Goal: Transaction & Acquisition: Purchase product/service

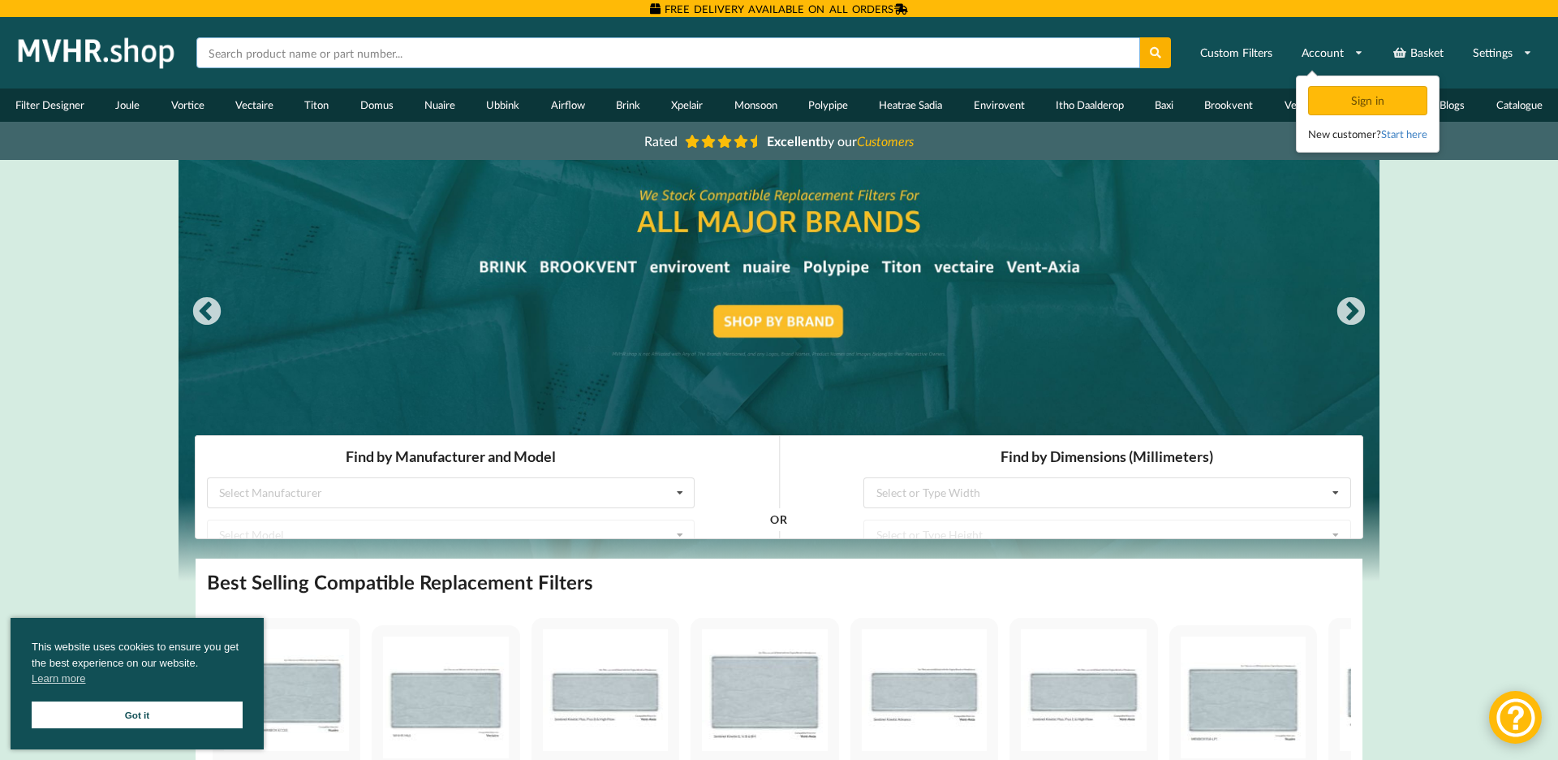
click at [356, 56] on input "text" at bounding box center [668, 52] width 944 height 31
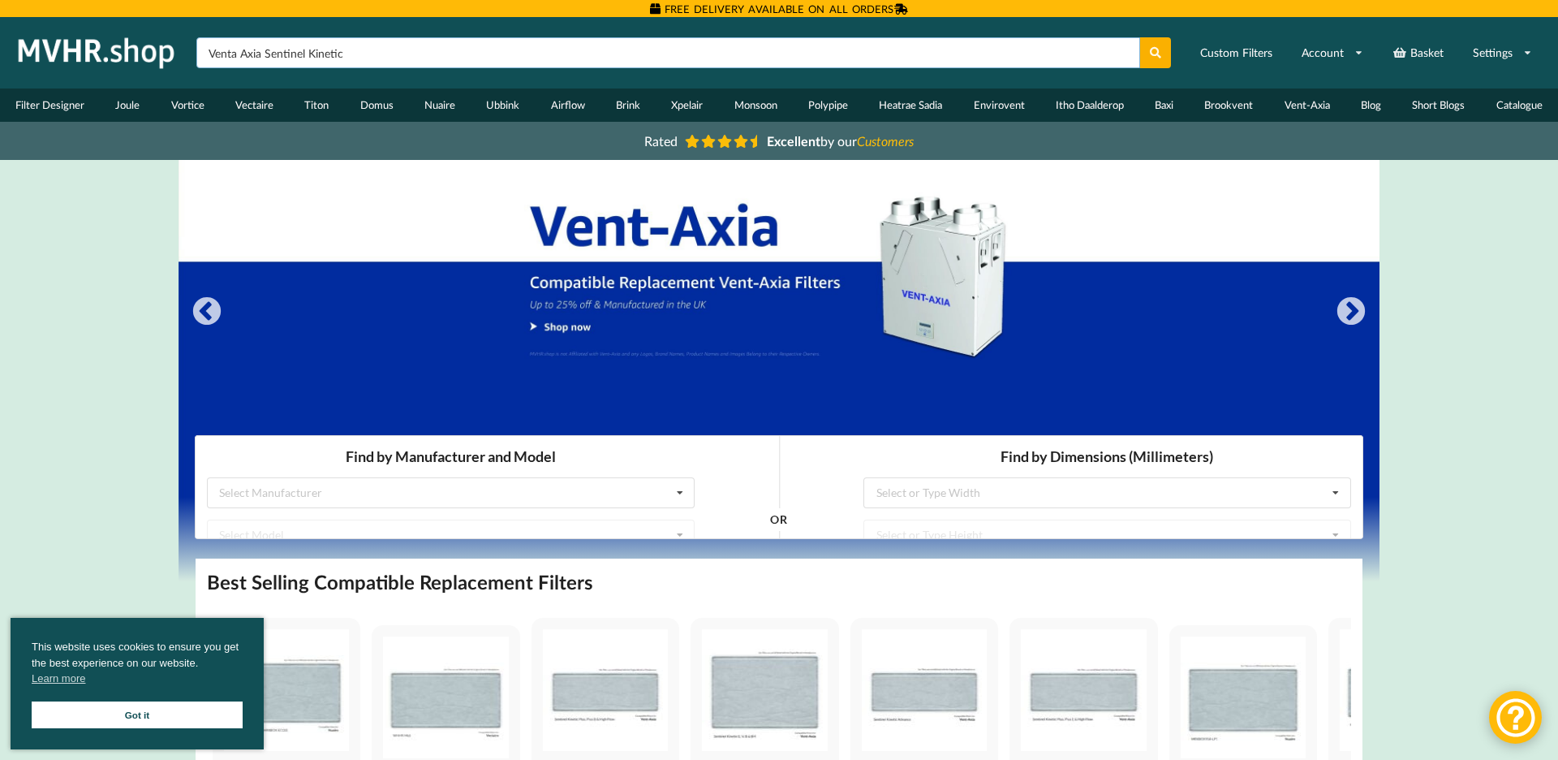
type input "Venta Axia Sentinel Kinetic"
click at [1156, 53] on button at bounding box center [1156, 52] width 32 height 31
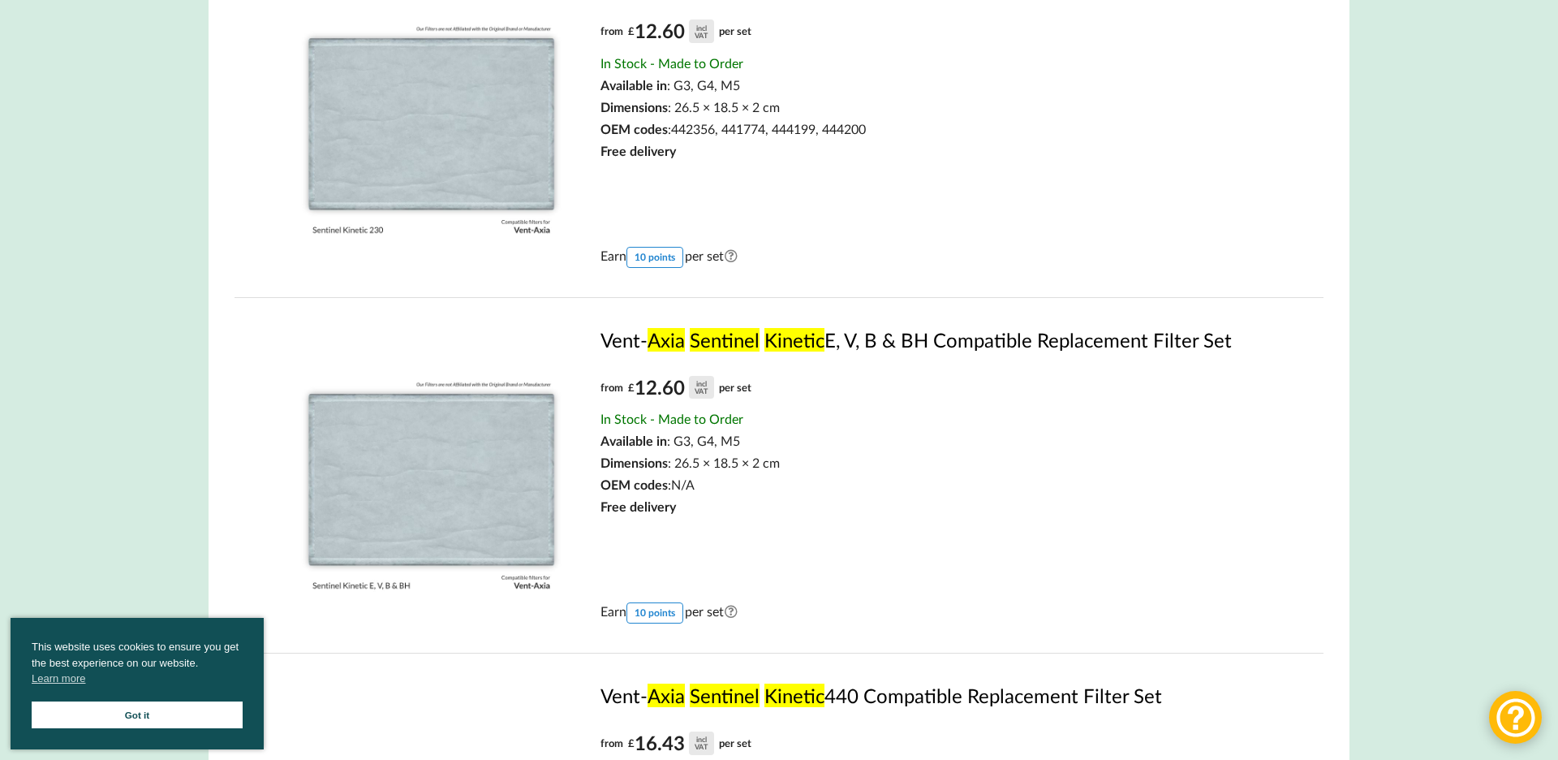
scroll to position [687, 0]
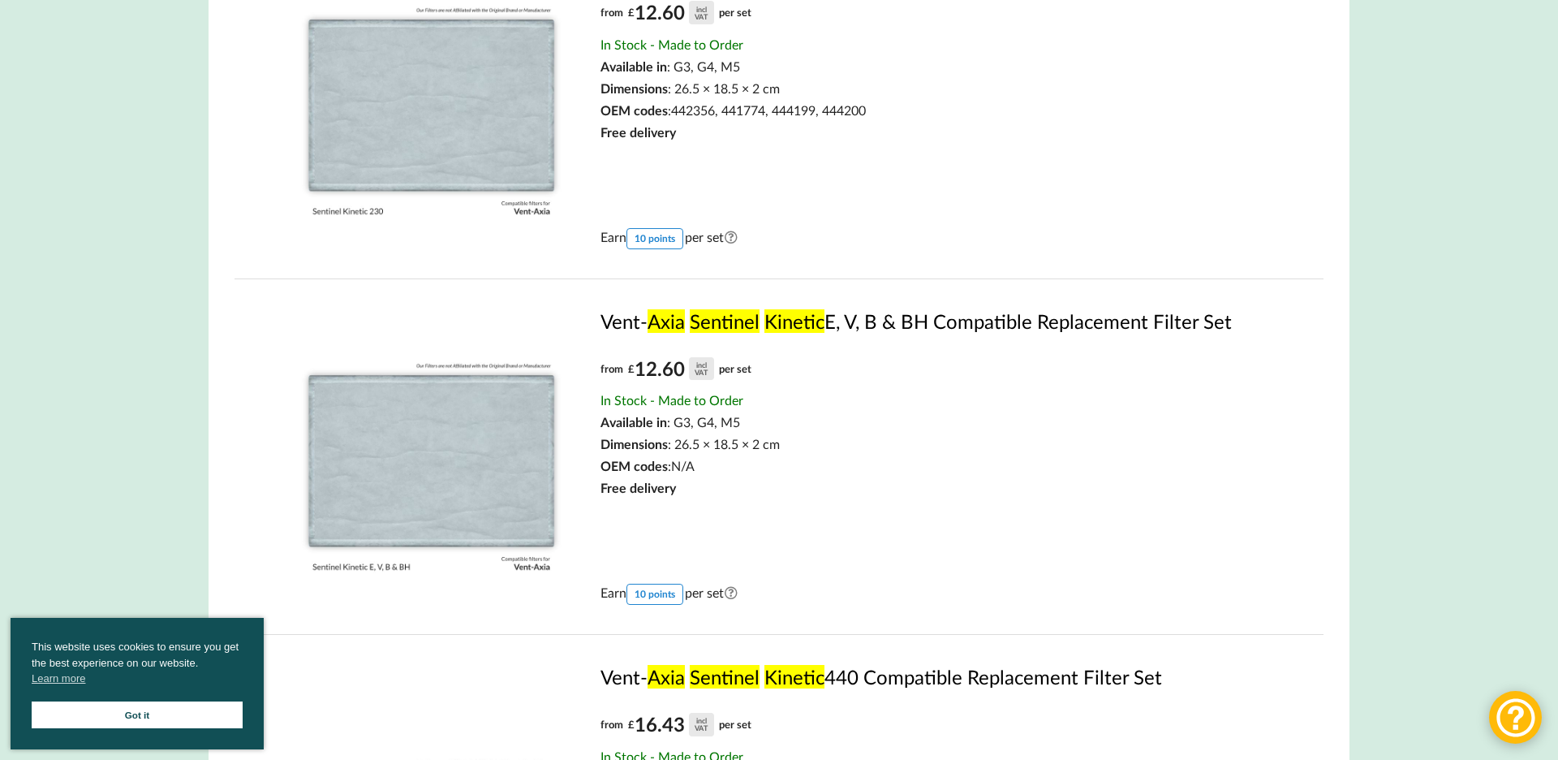
click at [156, 709] on link "Got it" at bounding box center [137, 714] width 211 height 27
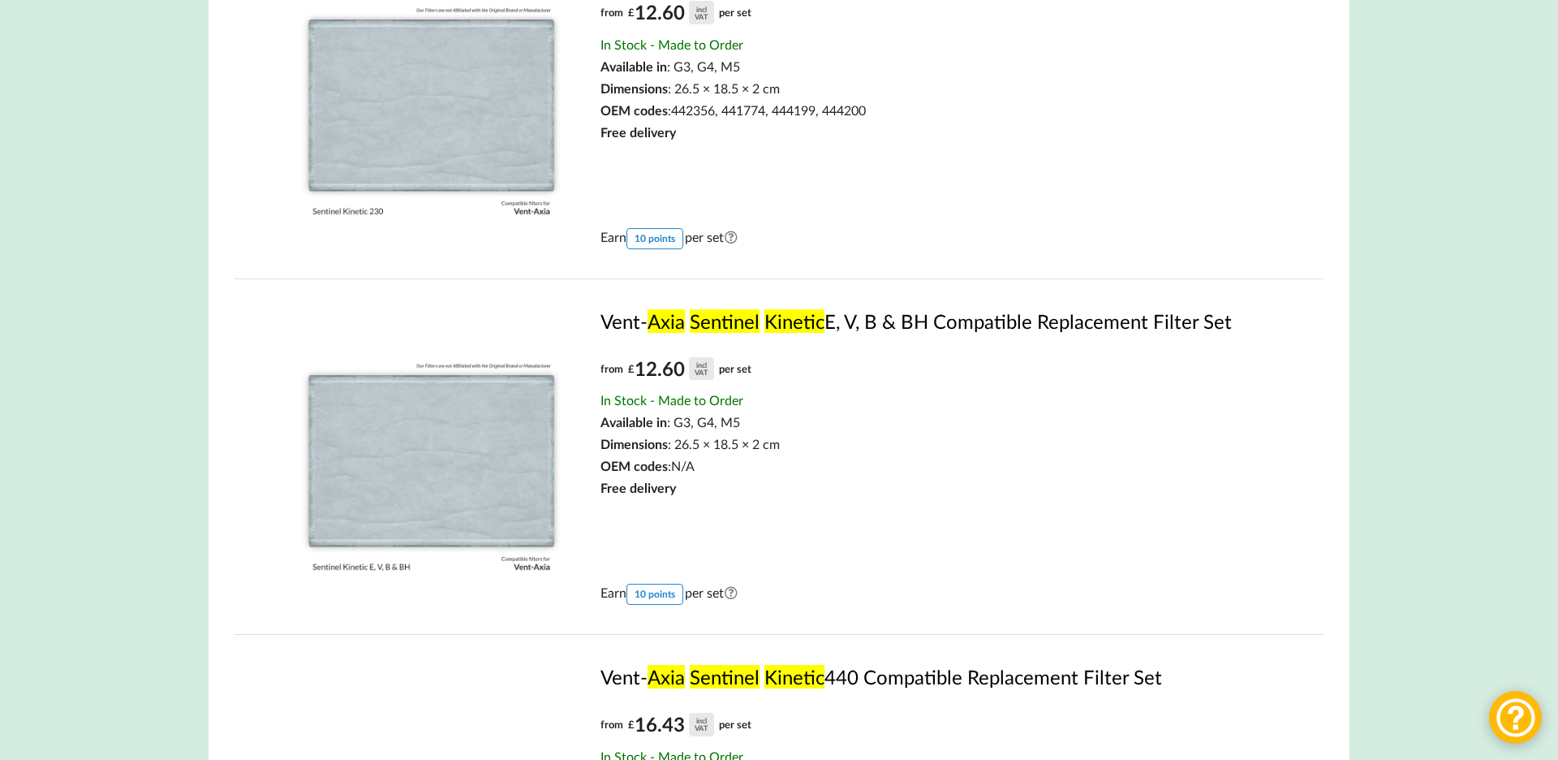
click at [478, 446] on img at bounding box center [431, 455] width 293 height 293
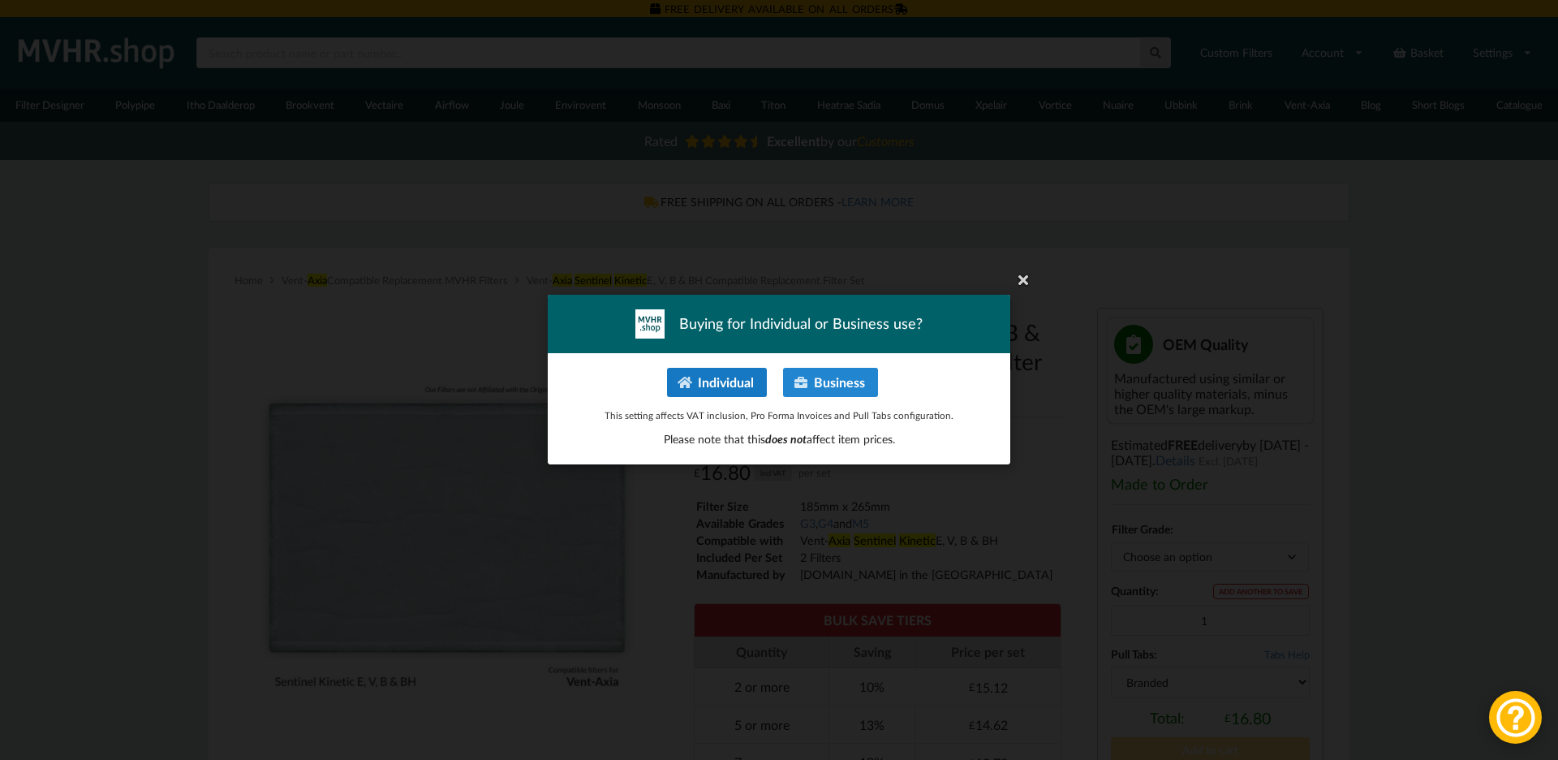
click at [717, 390] on button "Individual" at bounding box center [717, 382] width 100 height 29
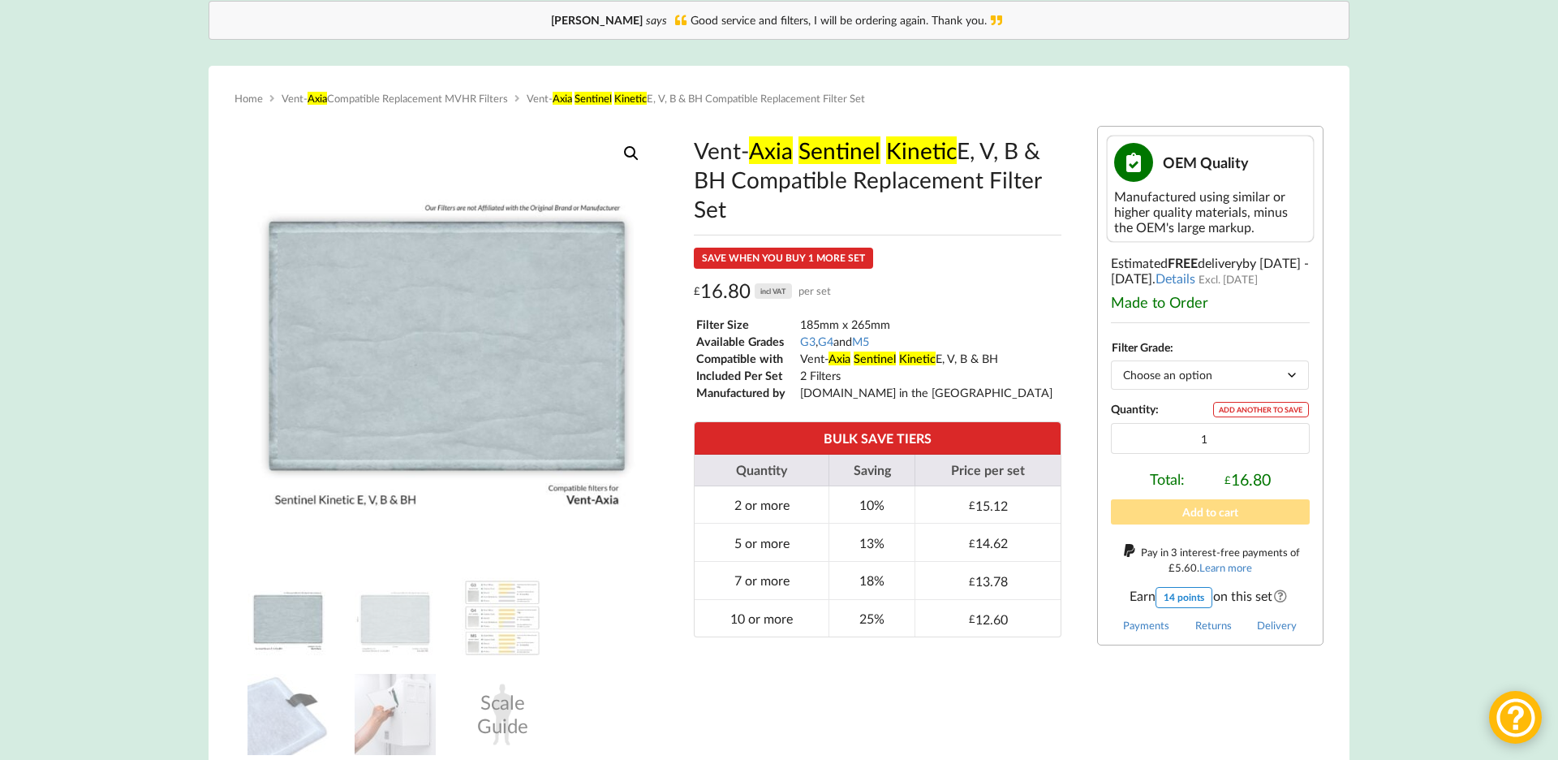
scroll to position [183, 0]
select select "G3"
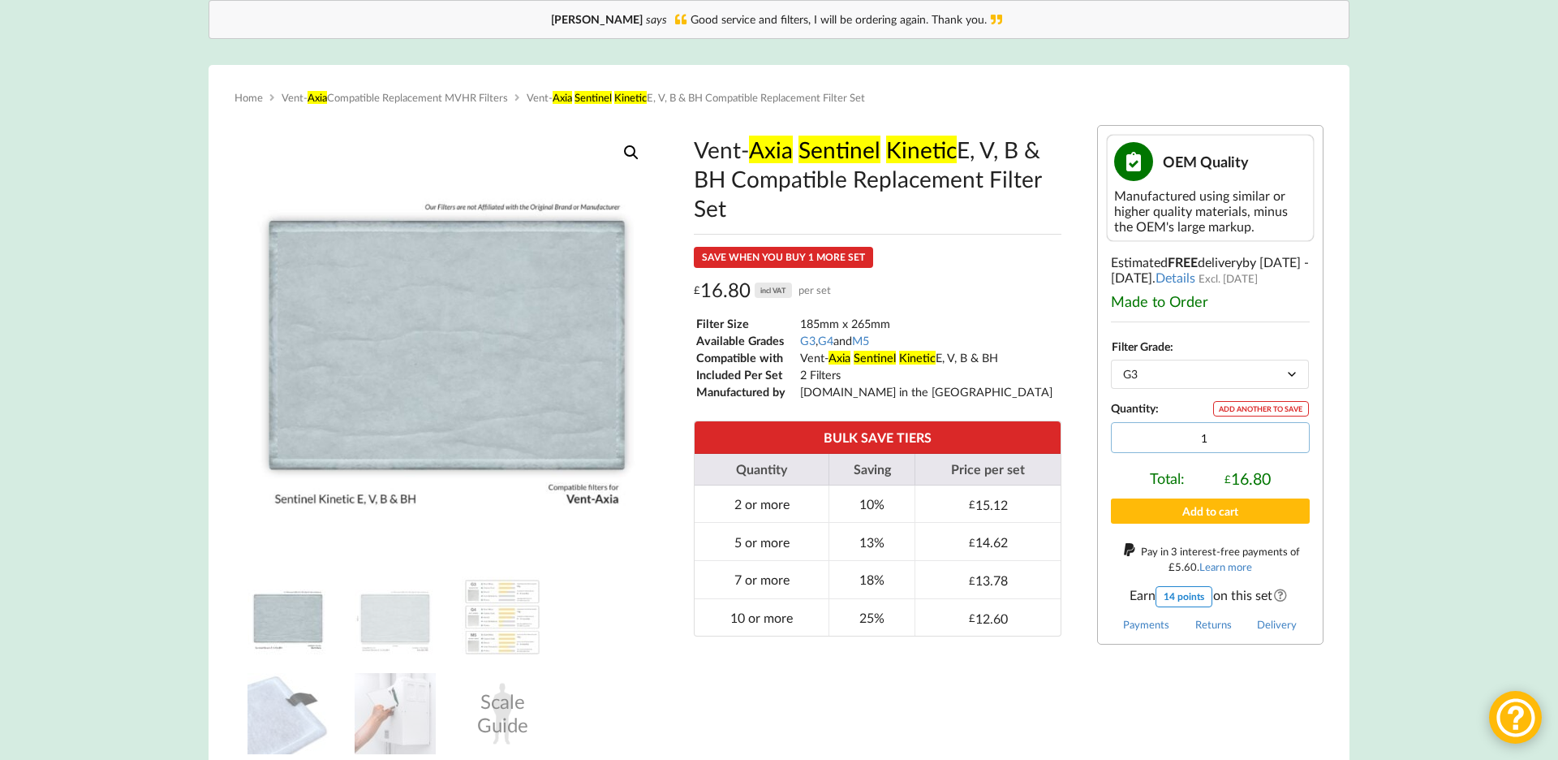
type input "2"
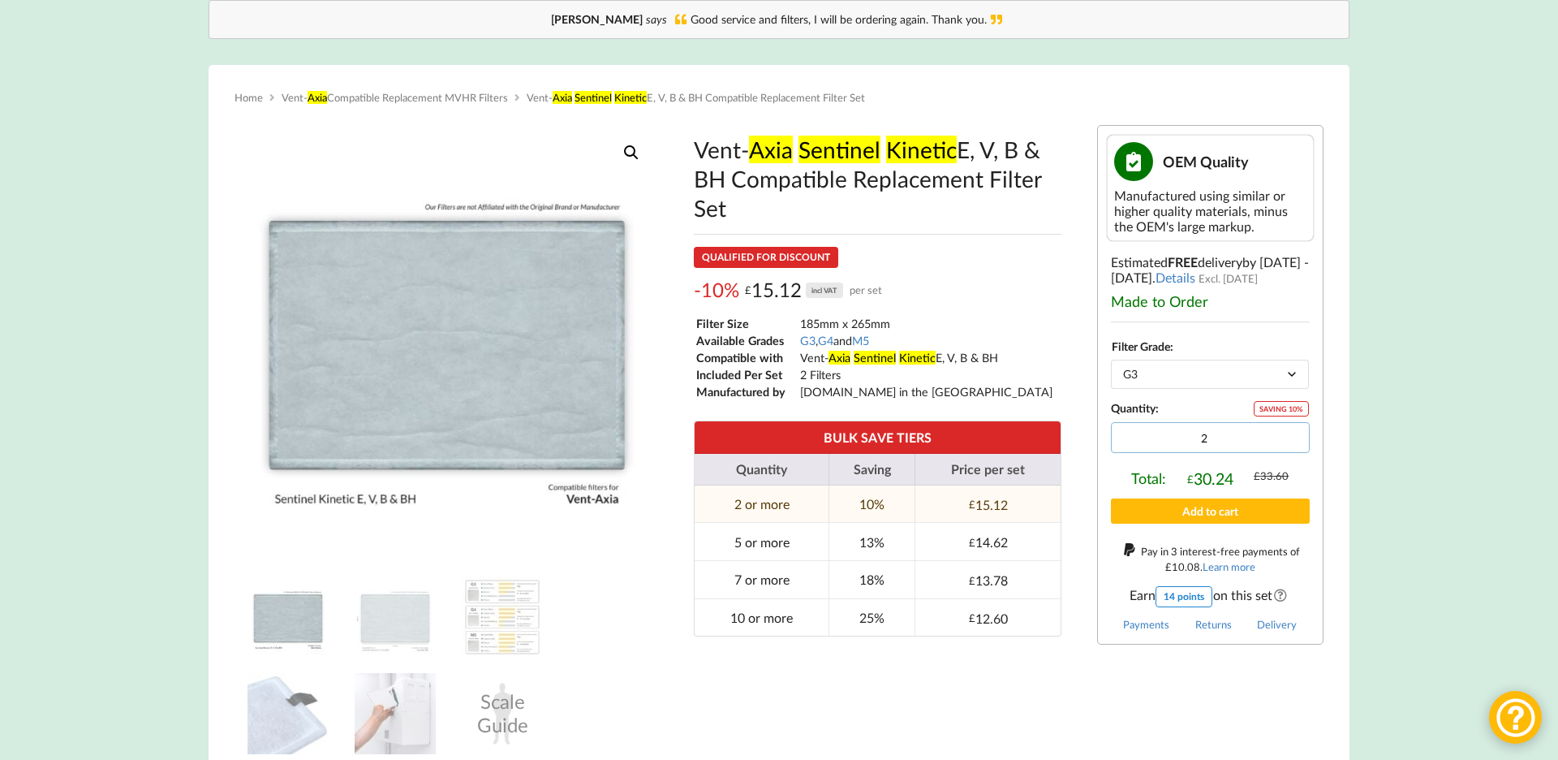
click at [1292, 433] on input "2" at bounding box center [1210, 437] width 199 height 31
click at [1207, 512] on button "Add to cart" at bounding box center [1210, 510] width 199 height 25
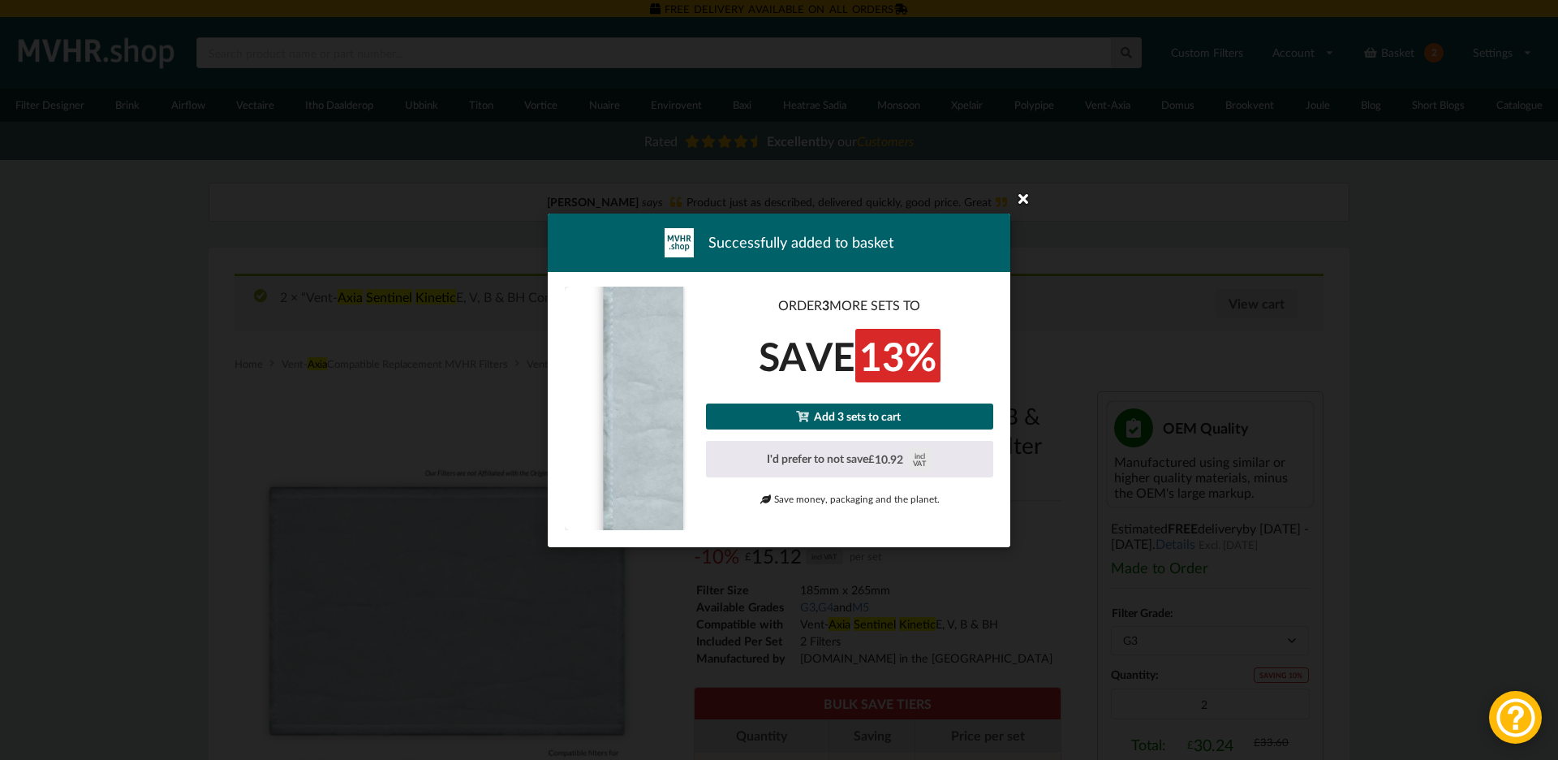
click at [1027, 200] on icon at bounding box center [1023, 198] width 26 height 26
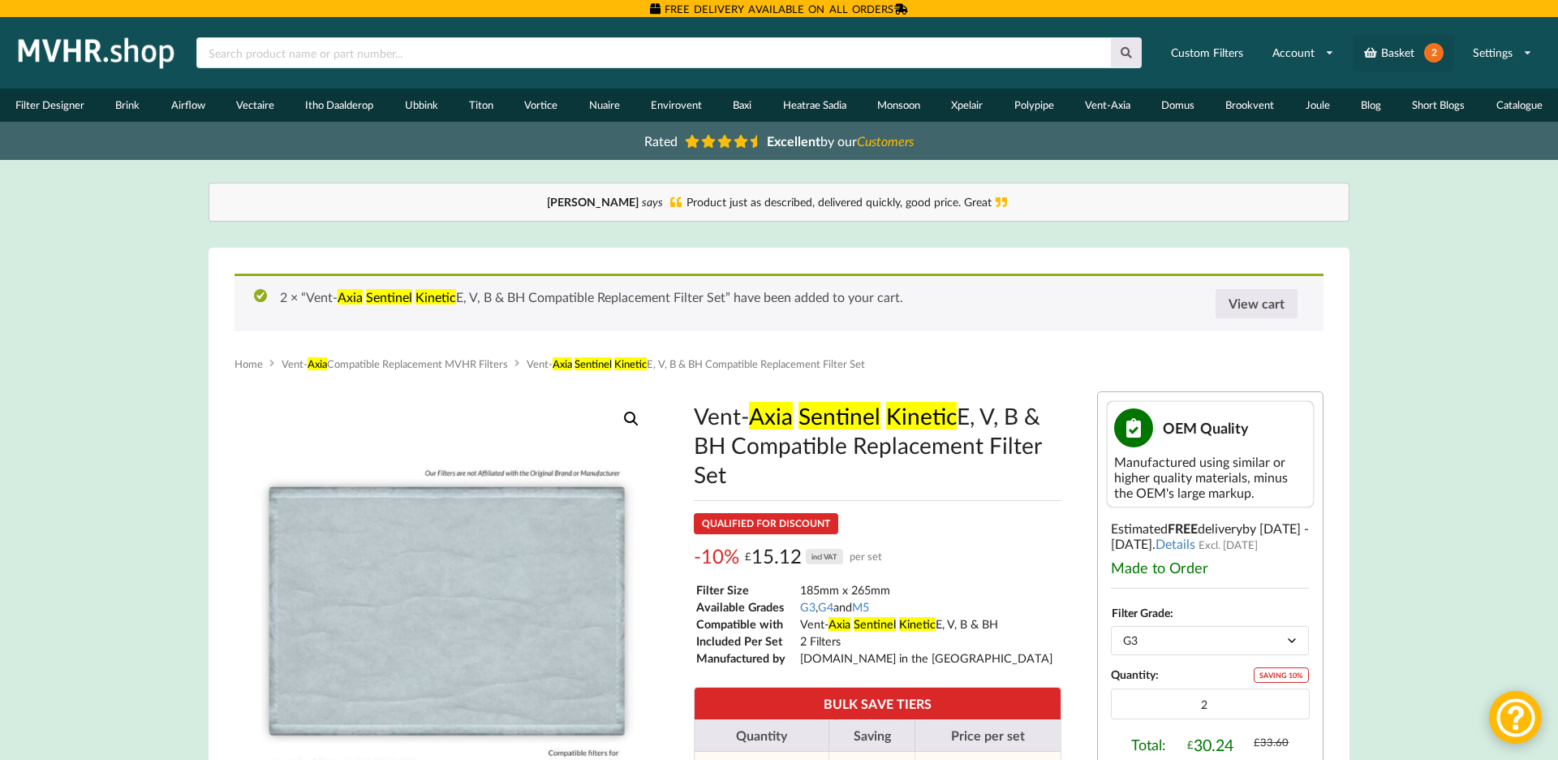
click at [1384, 53] on link "Basket 2" at bounding box center [1403, 52] width 101 height 37
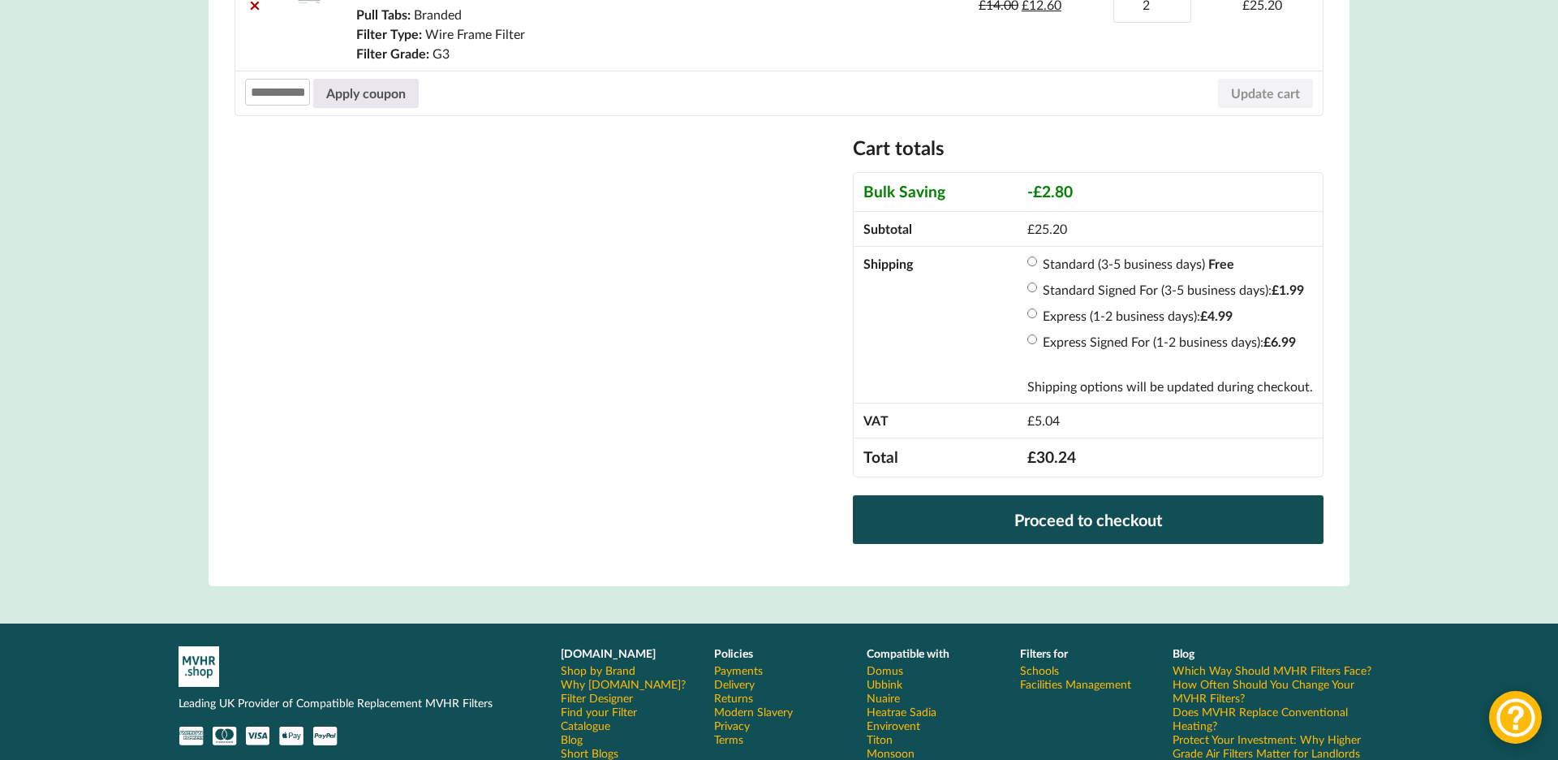
scroll to position [462, 0]
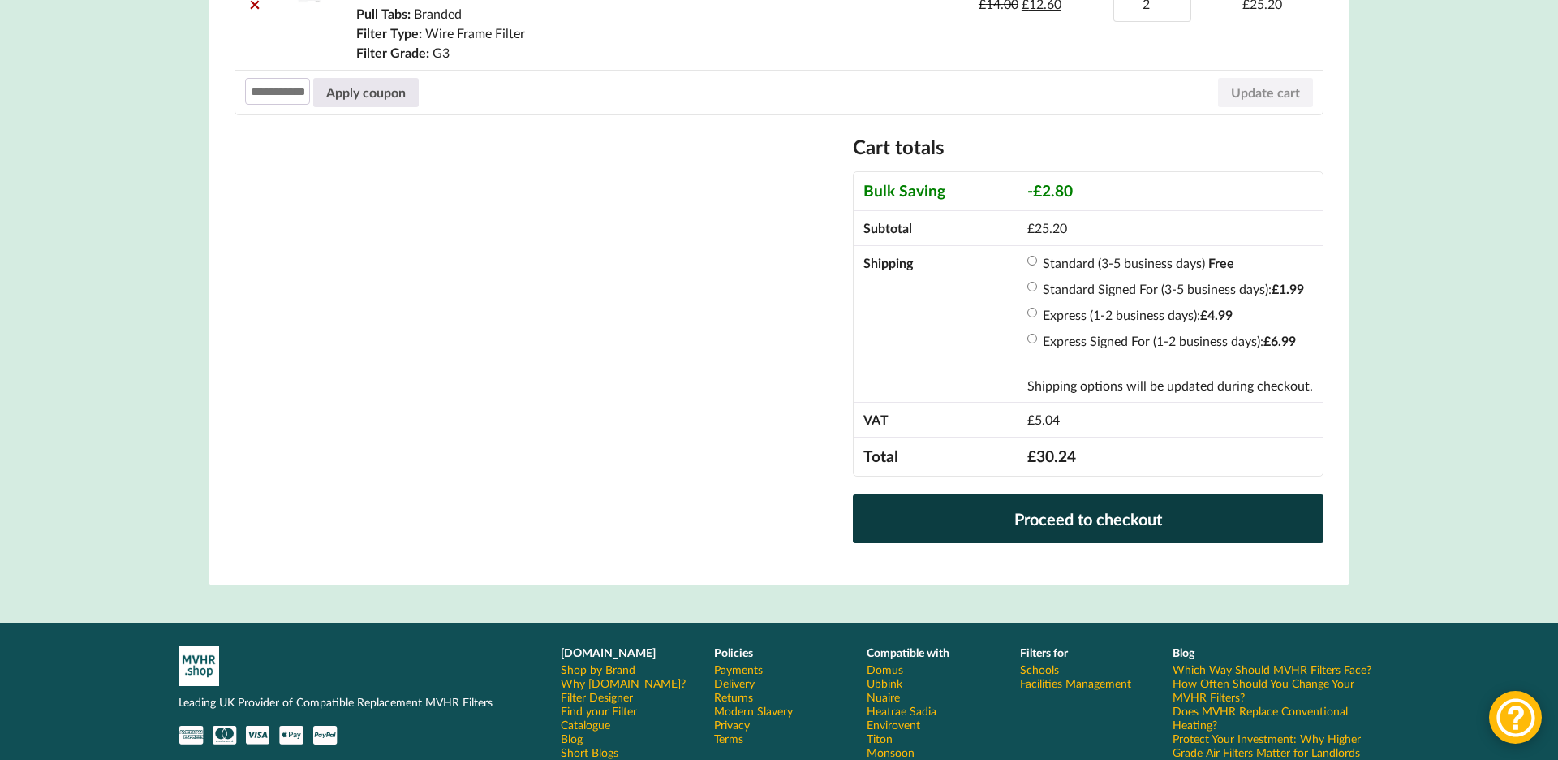
click at [1080, 518] on link "Proceed to checkout" at bounding box center [1088, 518] width 471 height 49
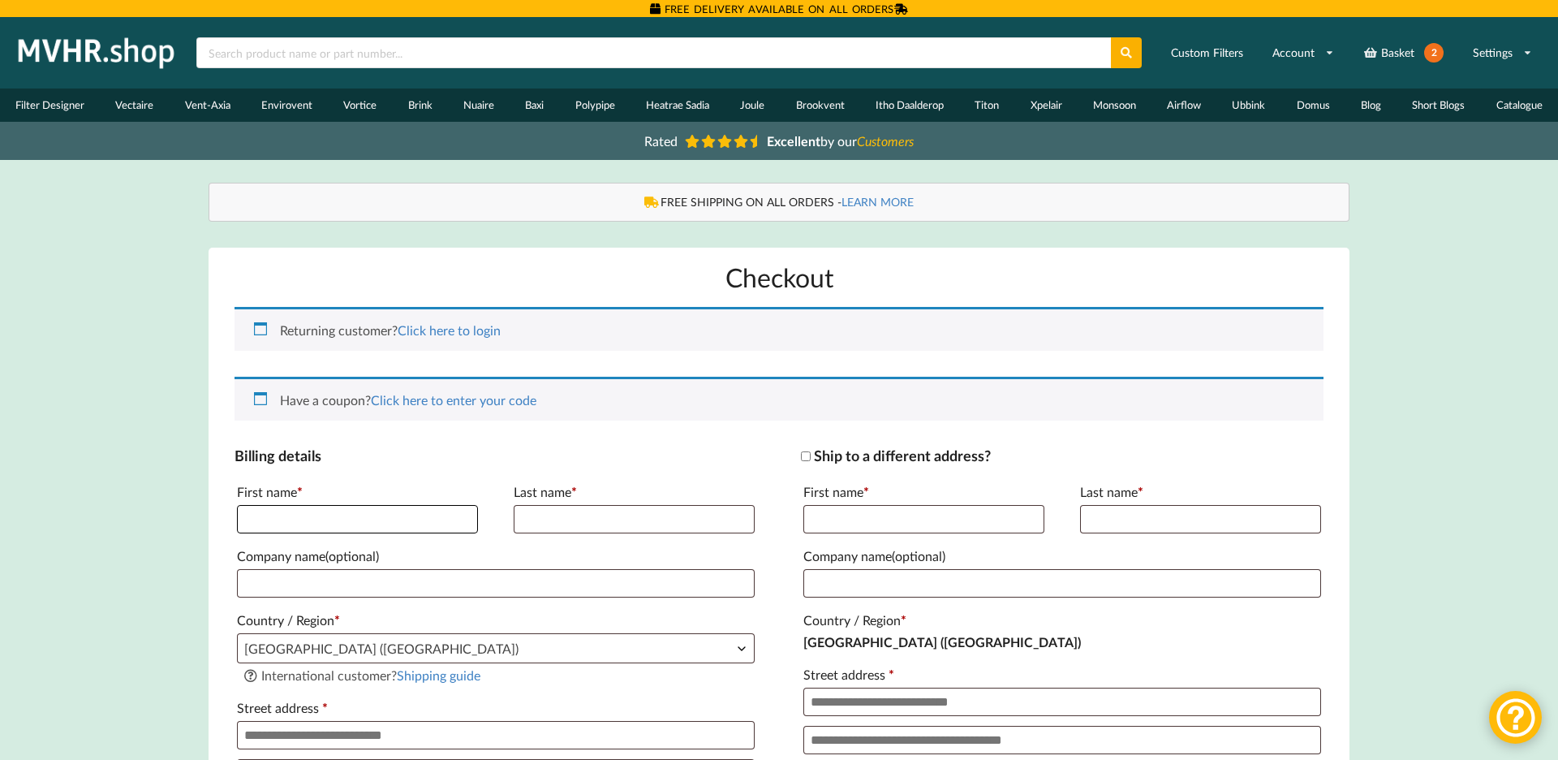
click at [345, 522] on input "First name *" at bounding box center [357, 519] width 241 height 28
type input "****"
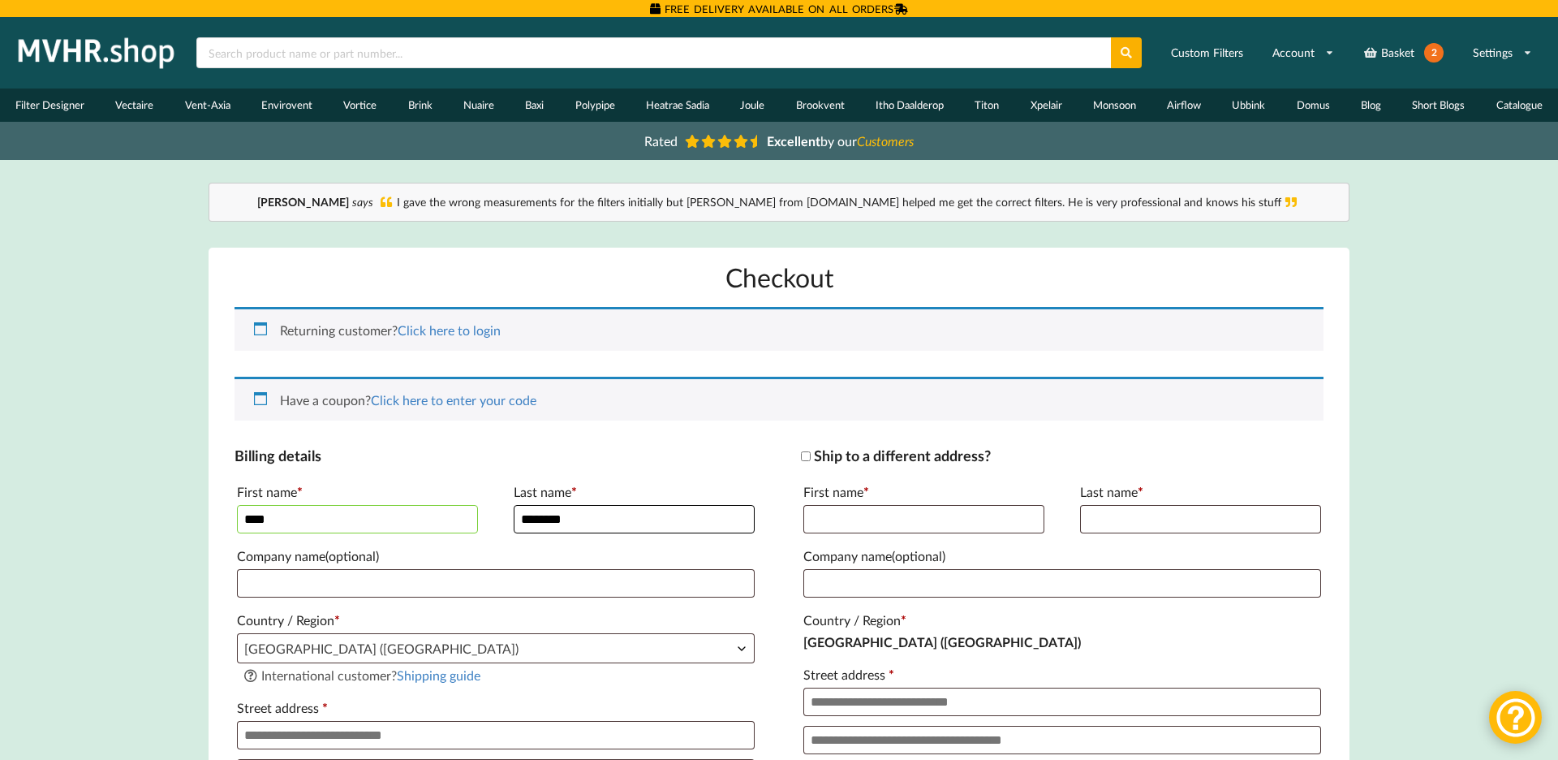
type input "********"
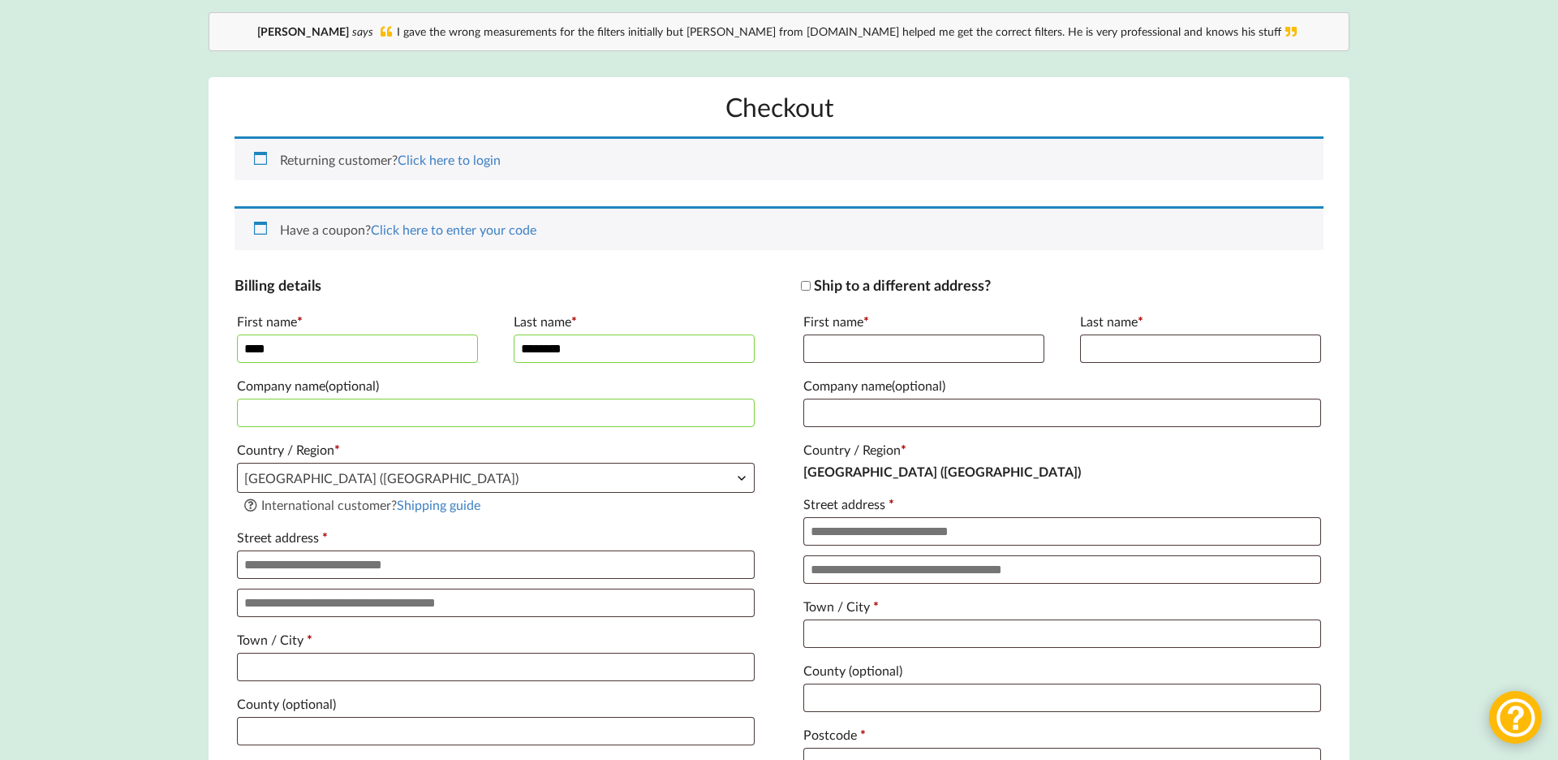
scroll to position [174, 0]
click at [269, 568] on input "Street address *" at bounding box center [496, 561] width 518 height 28
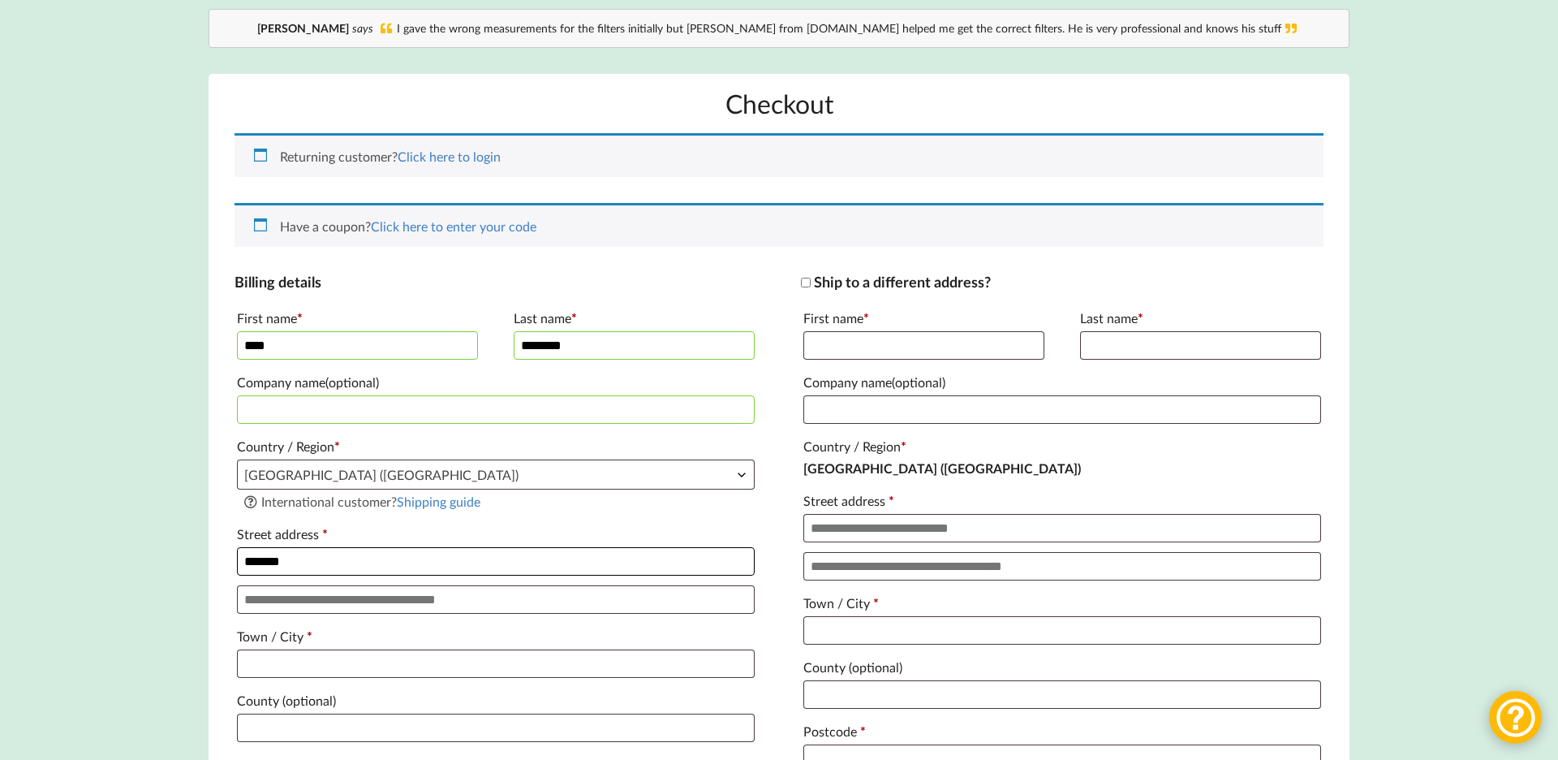
type input "*******"
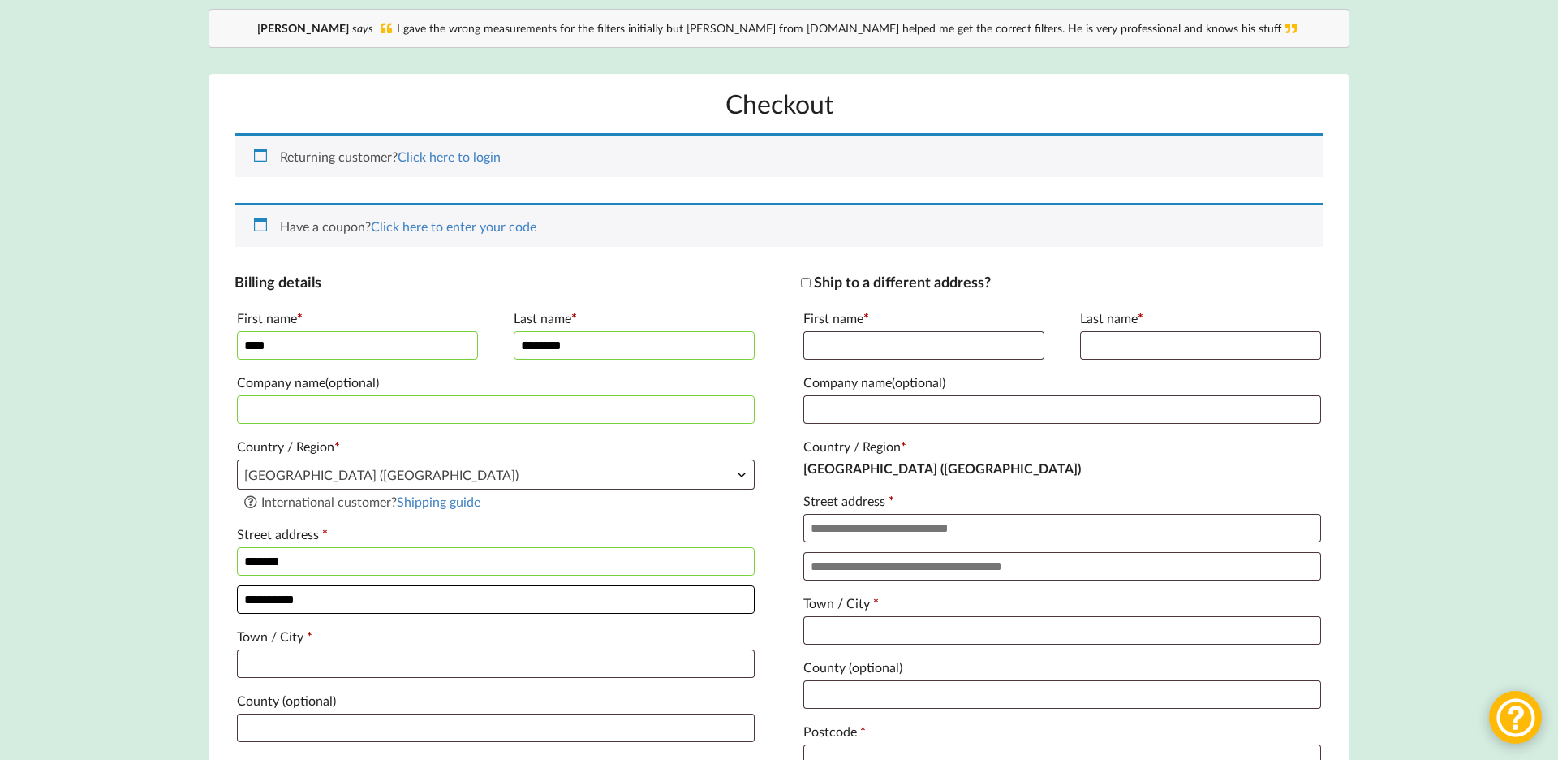
type input "**********"
type input "*********"
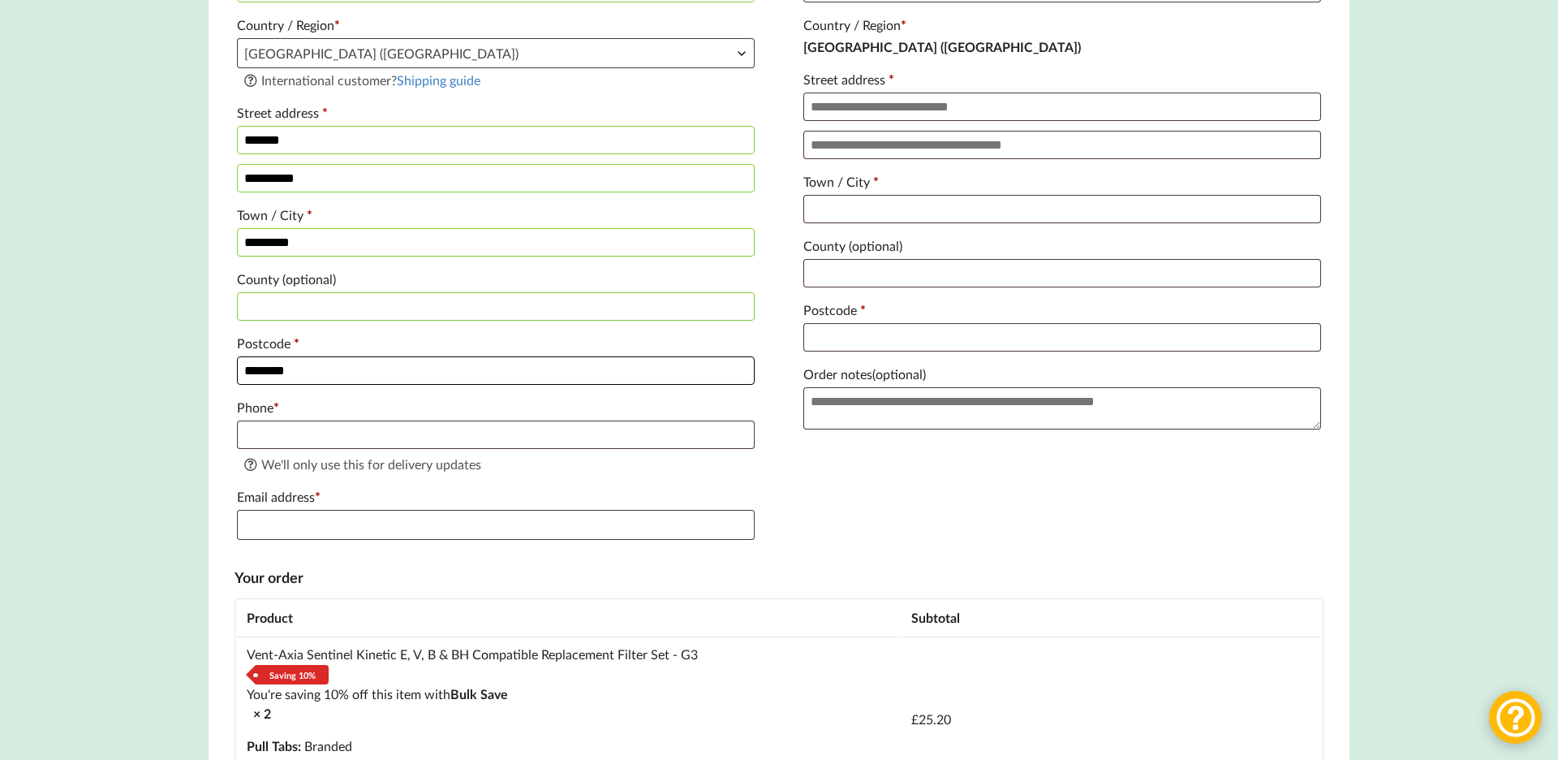
type input "********"
type input "**********"
type input "§"
type input "n"
type input "`"
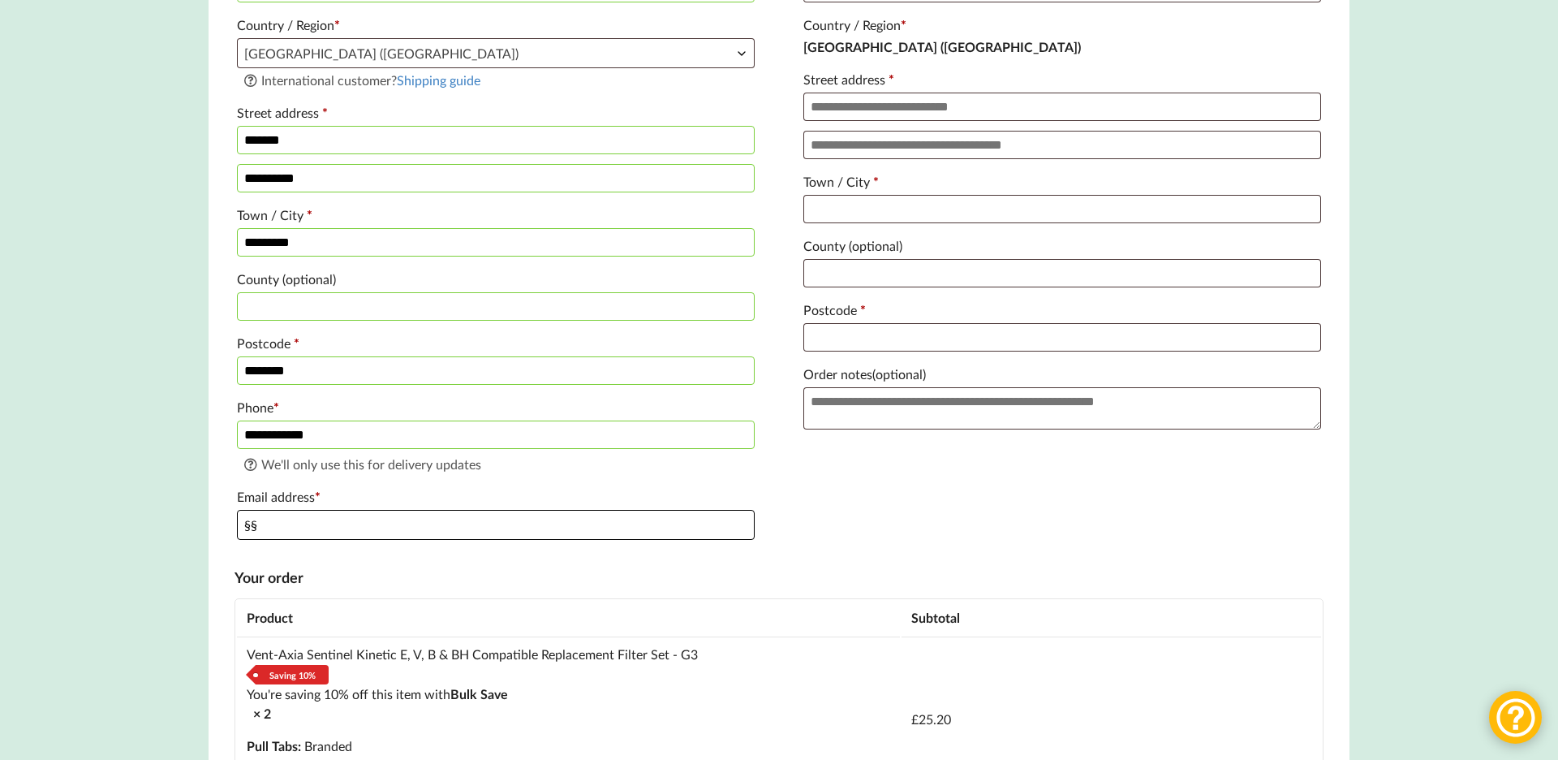
type input "§"
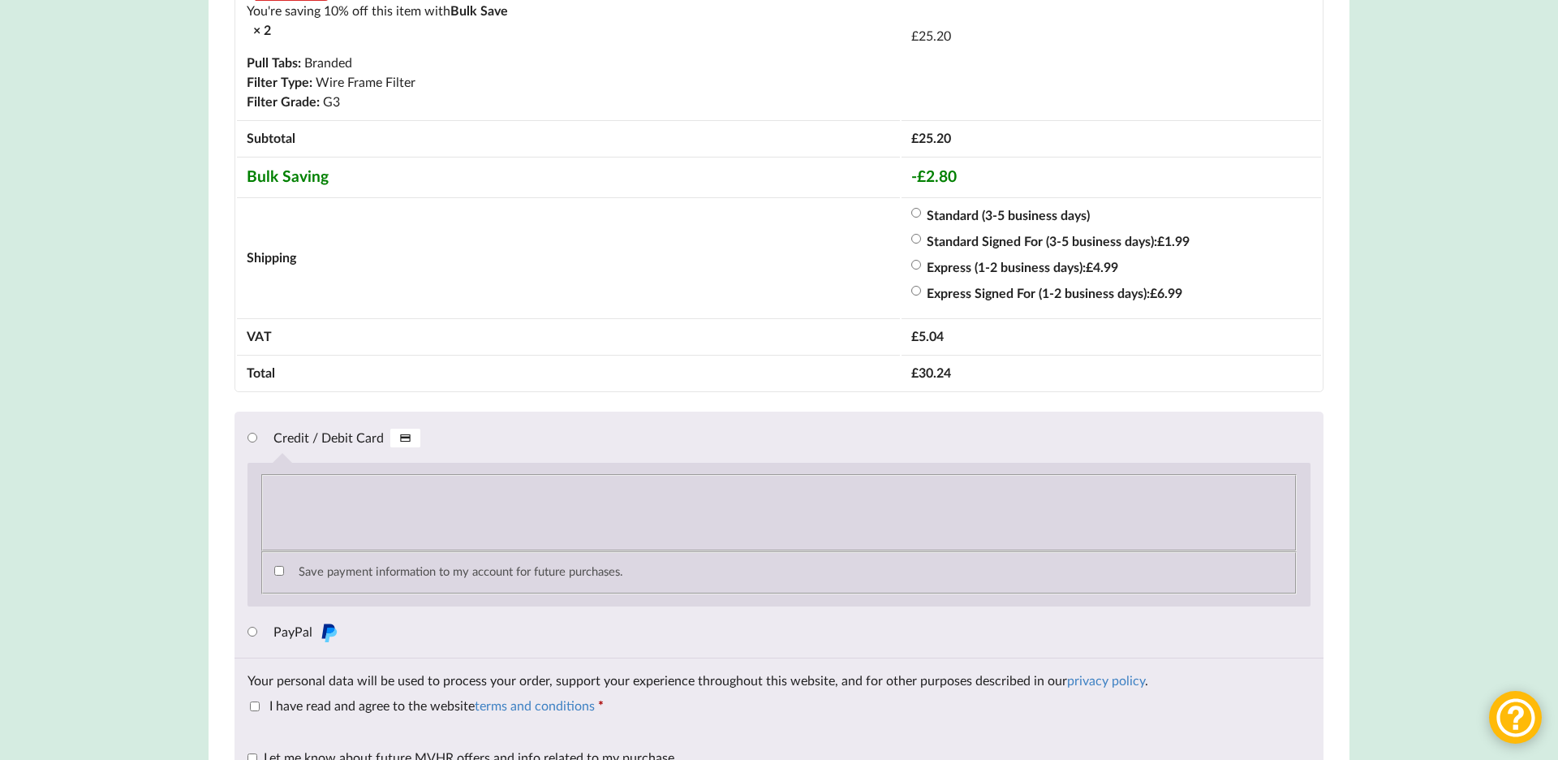
scroll to position [1279, 0]
type input "operations@wokinghamtheatre.org.uk"
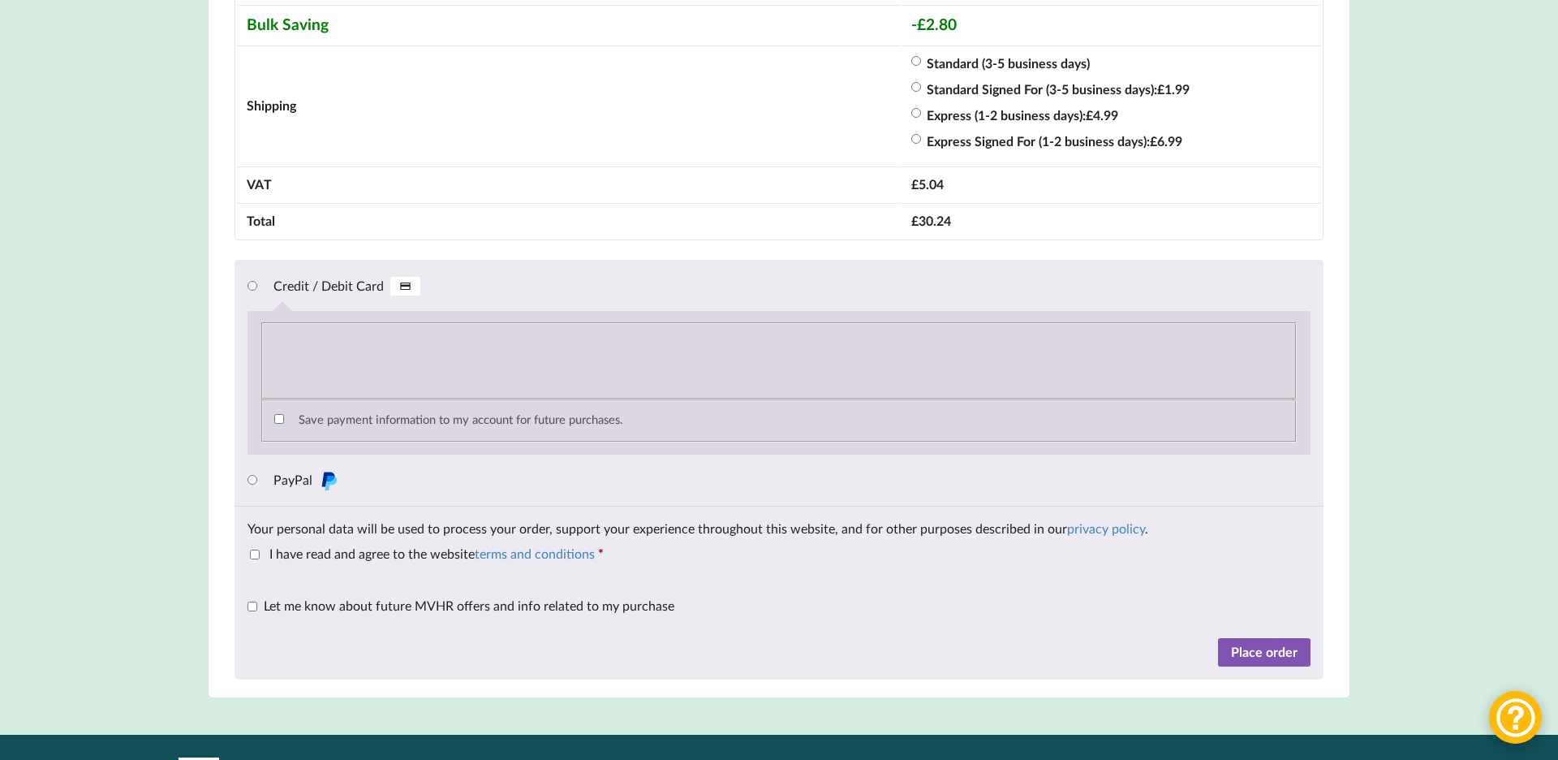
scroll to position [1431, 0]
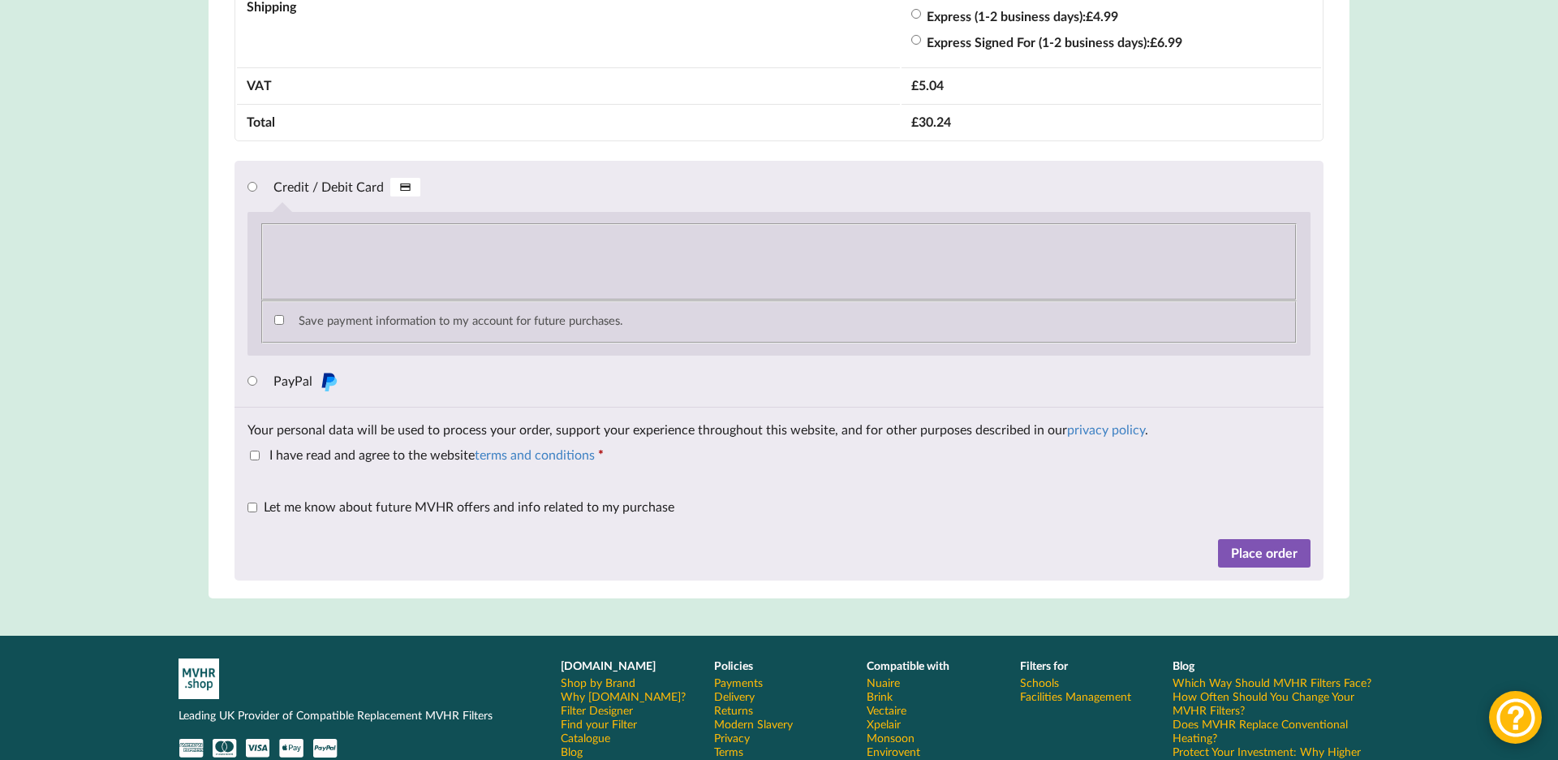
scroll to position [1530, 0]
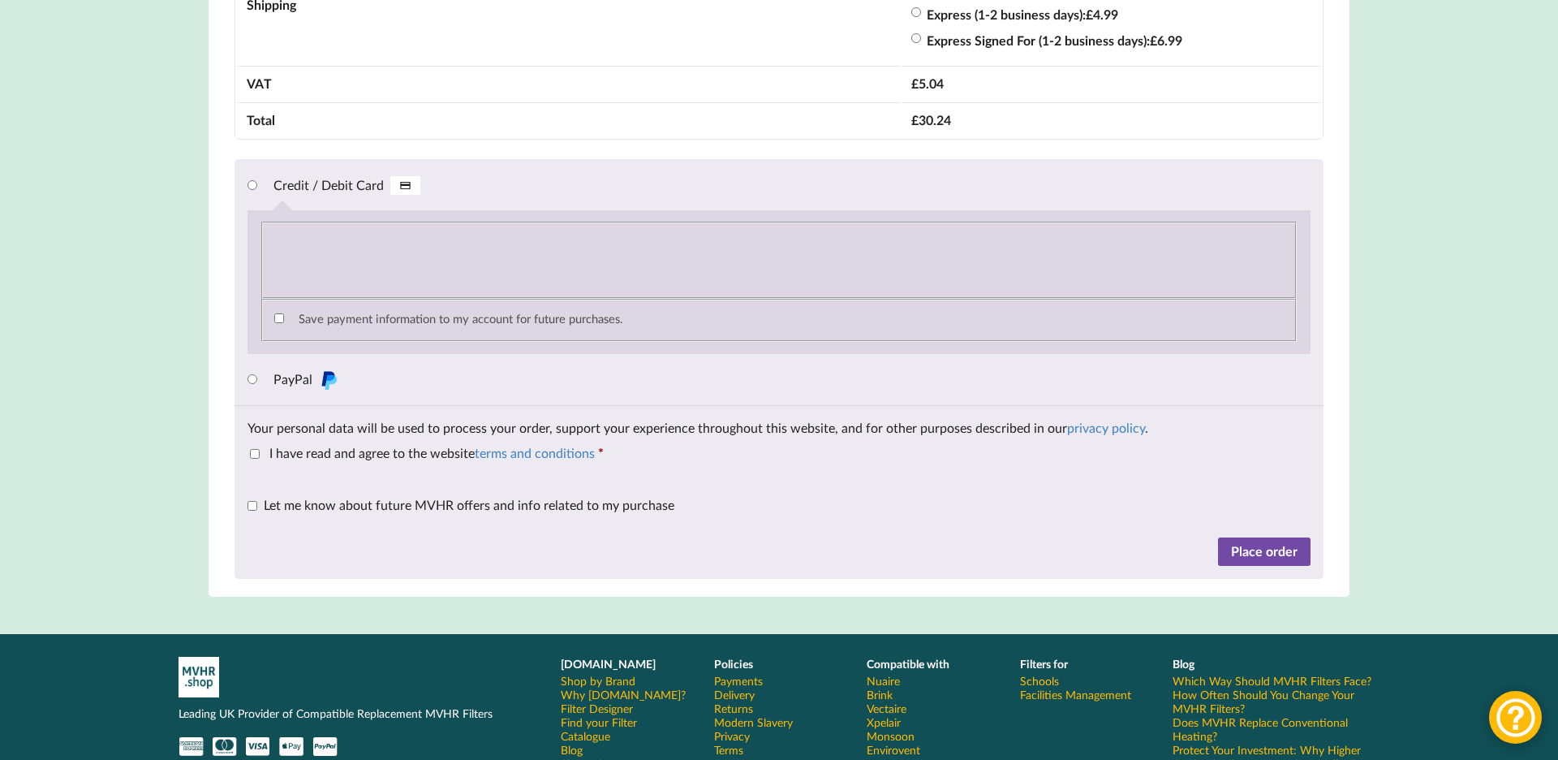
click at [1262, 557] on button "Place order" at bounding box center [1264, 551] width 93 height 29
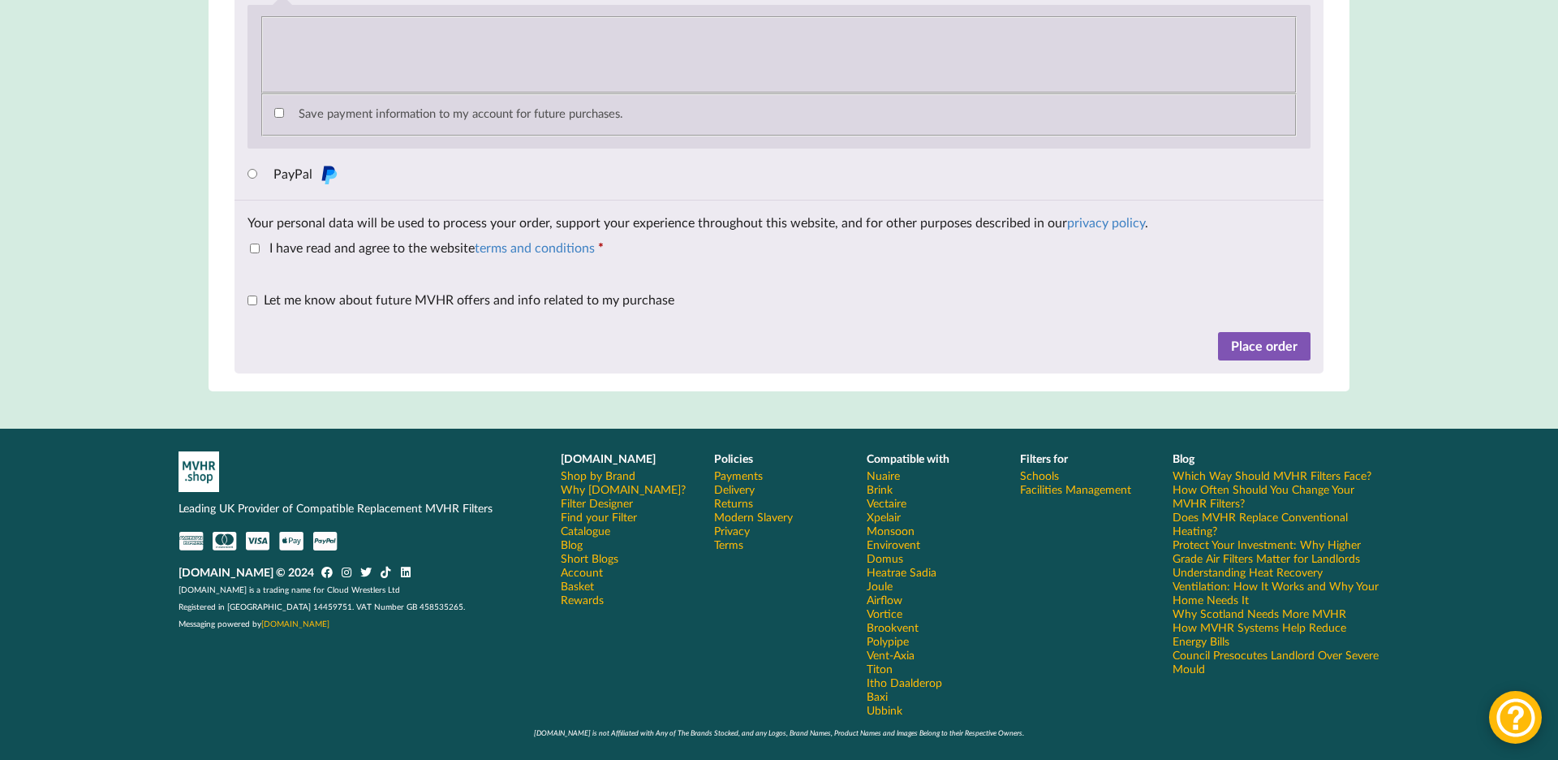
scroll to position [1875, 0]
click at [1253, 342] on button "Place order" at bounding box center [1264, 346] width 93 height 29
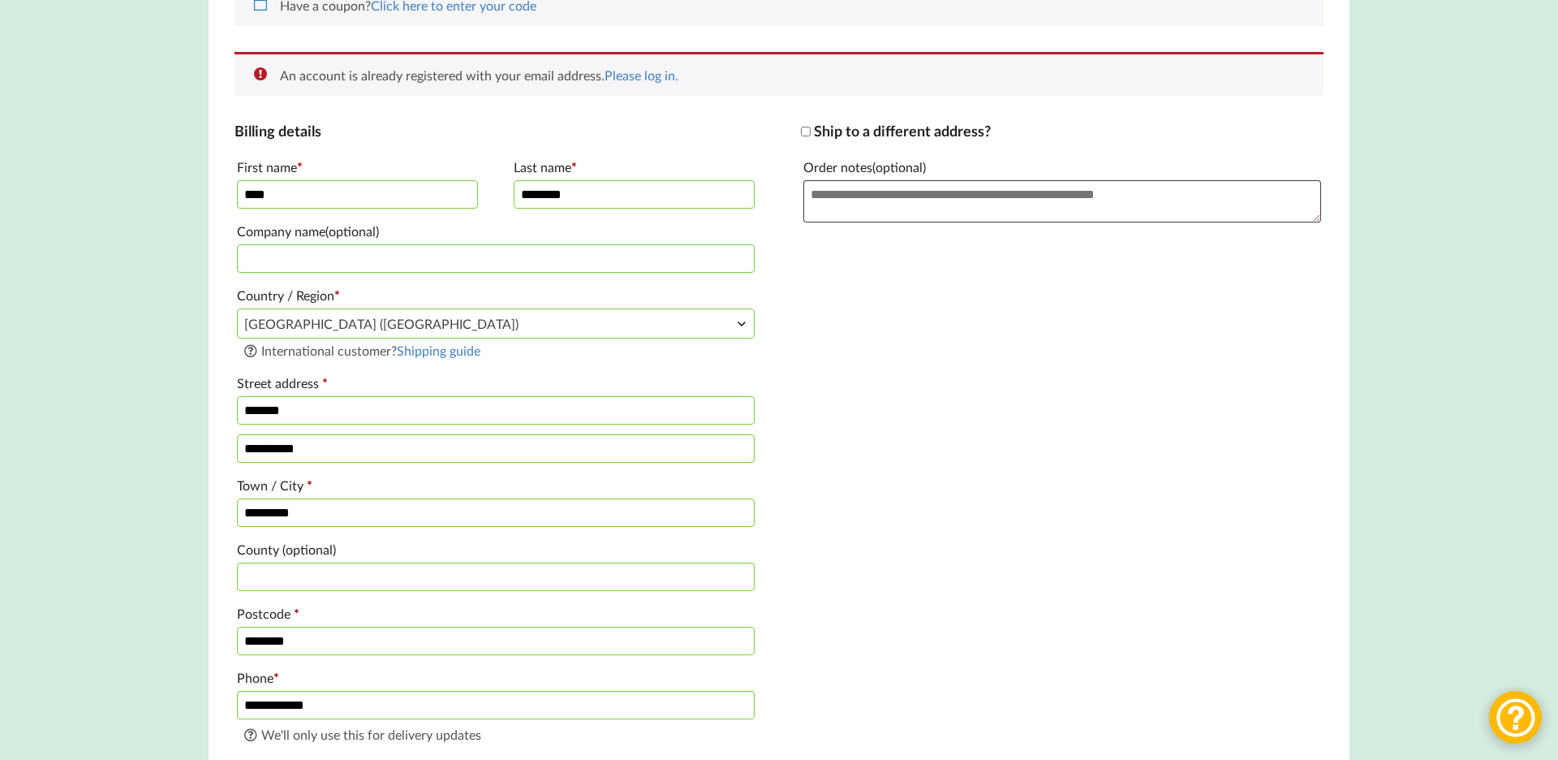
scroll to position [364, 0]
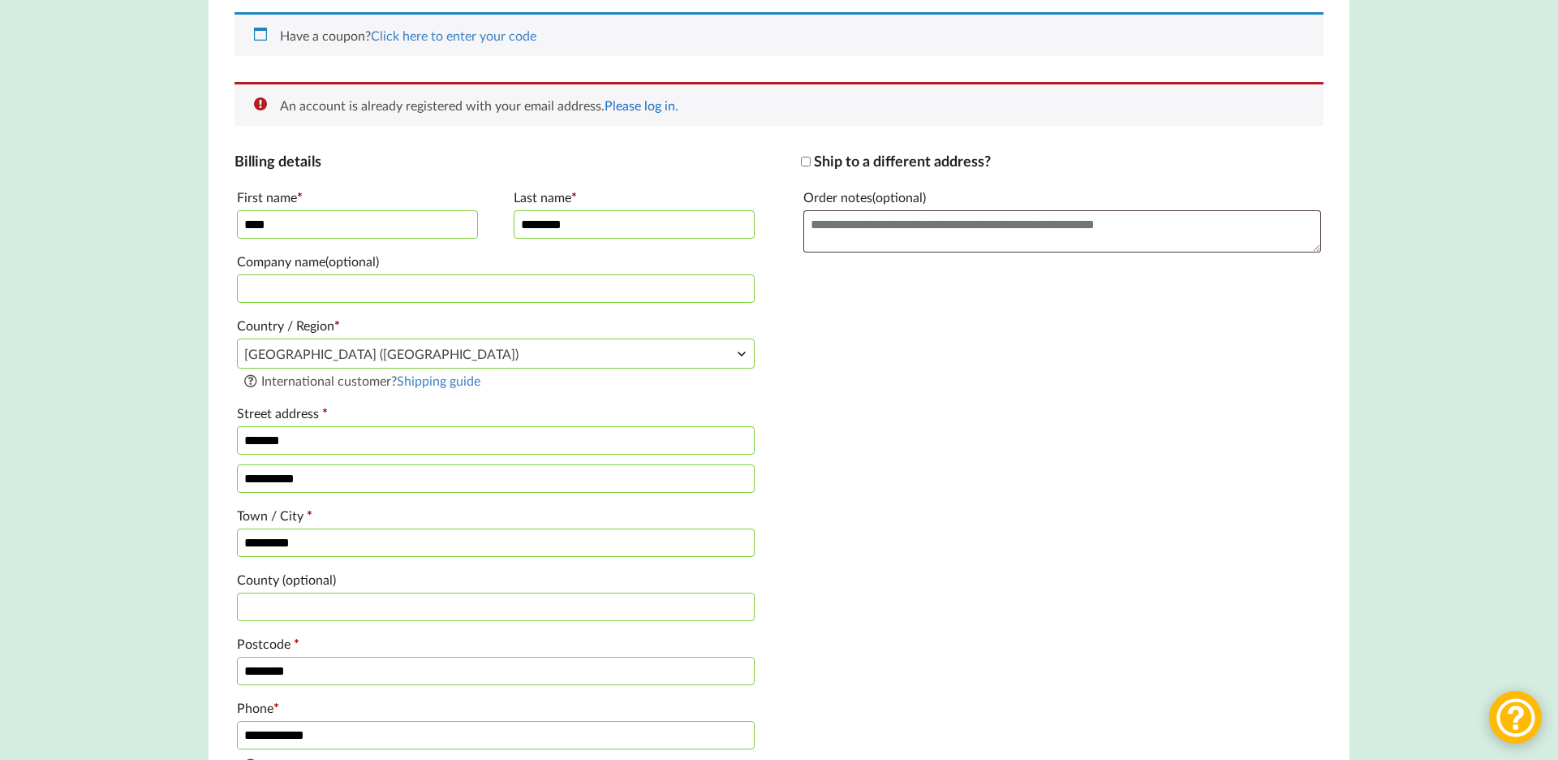
click at [629, 105] on link "Please log in." at bounding box center [642, 104] width 74 height 15
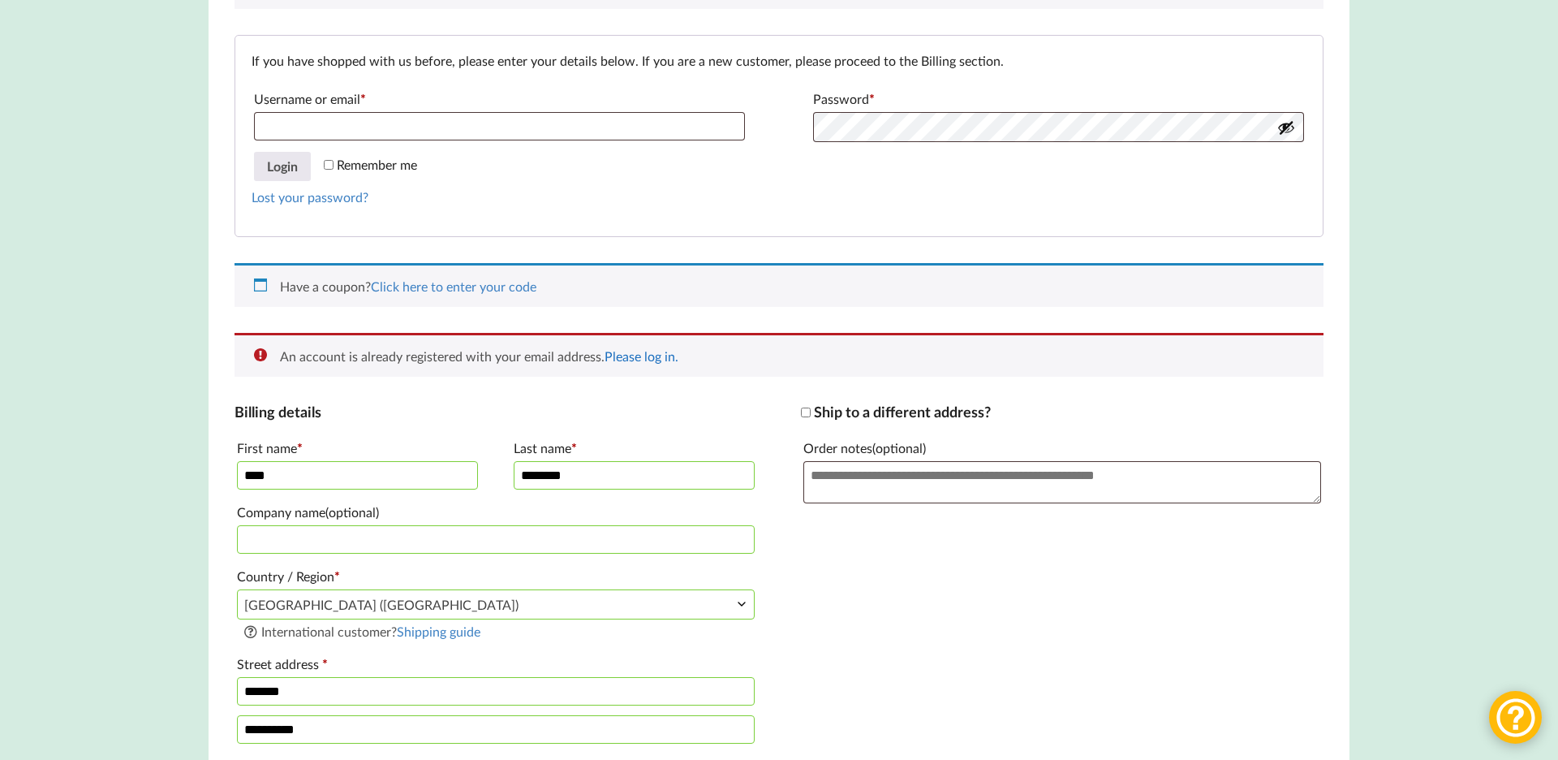
scroll to position [335, 0]
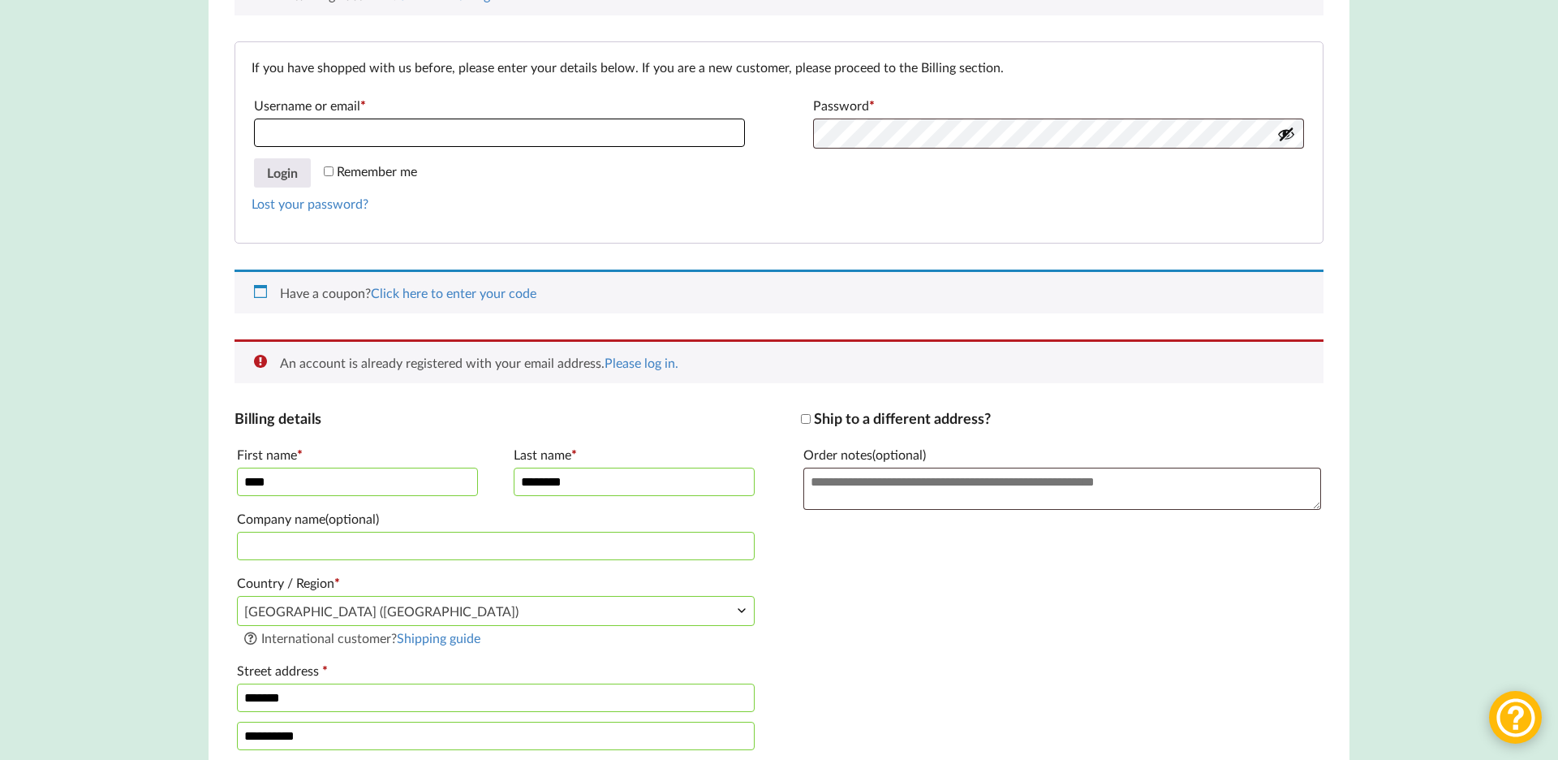
click at [429, 136] on input "Username or email * Required" at bounding box center [499, 132] width 491 height 28
type input "**********"
click at [277, 169] on button "Login" at bounding box center [282, 172] width 57 height 29
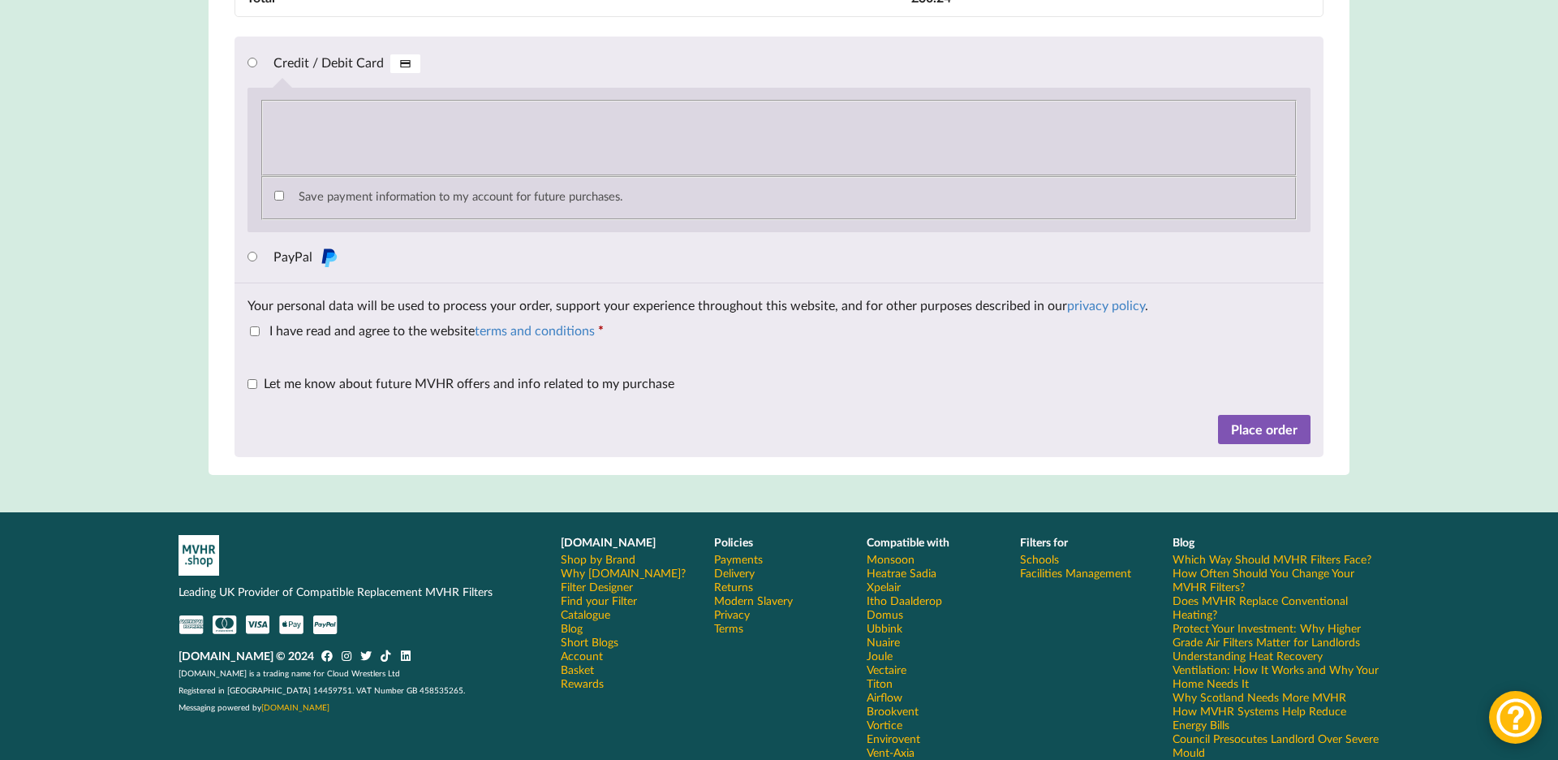
scroll to position [1699, 0]
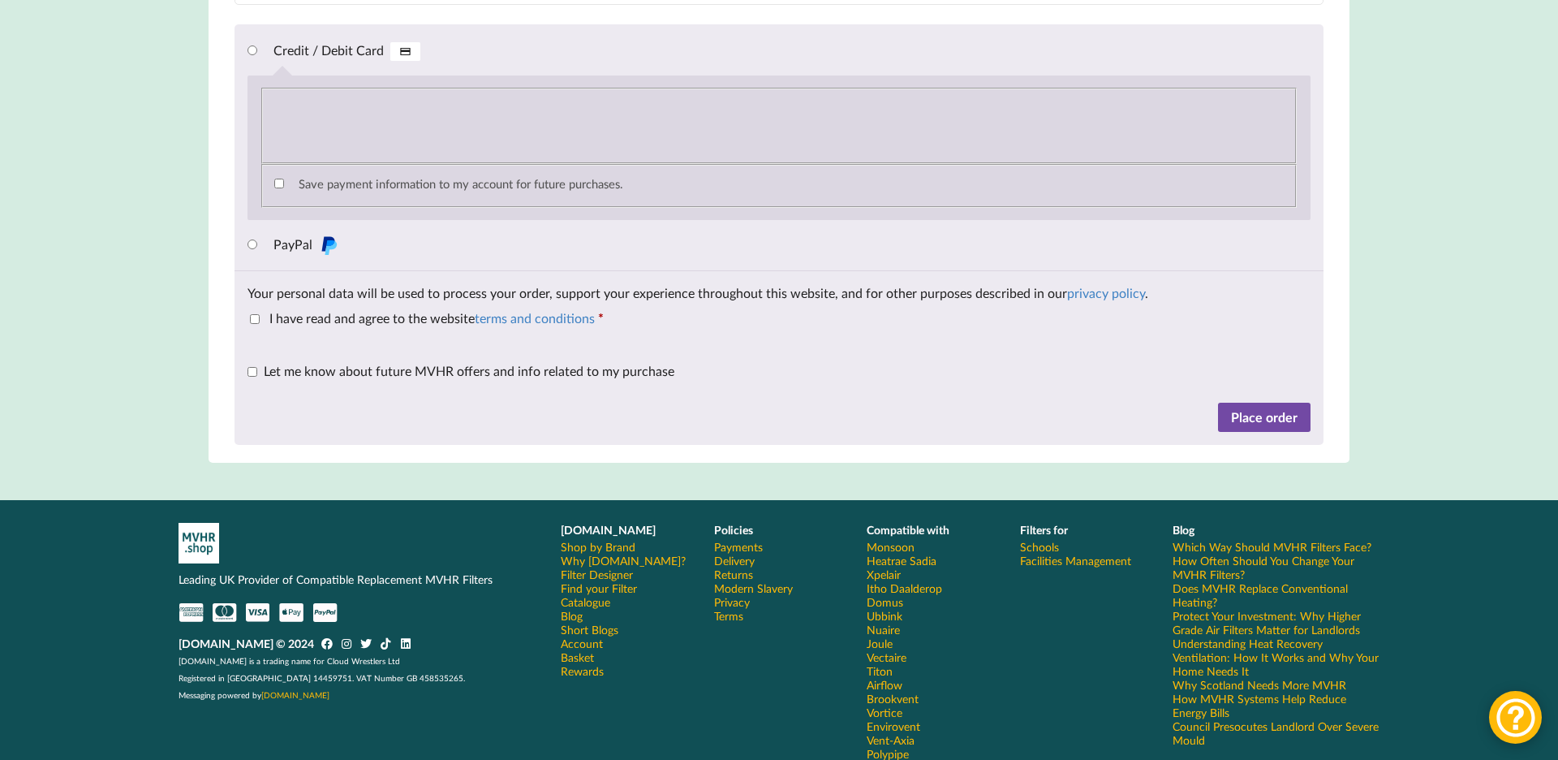
click at [1285, 427] on button "Place order" at bounding box center [1264, 416] width 93 height 29
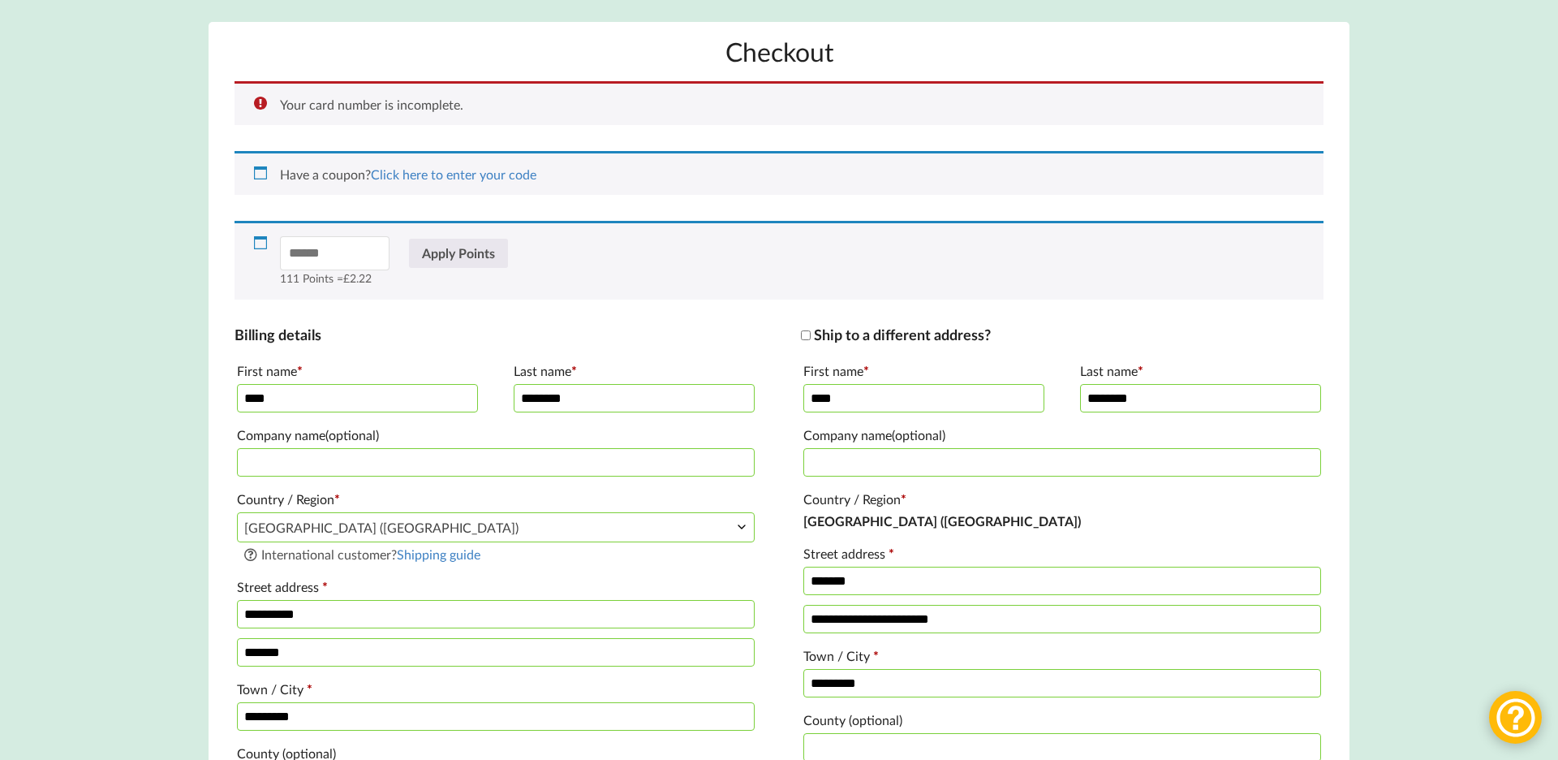
scroll to position [225, 0]
click at [483, 97] on li "Your card number is incomplete." at bounding box center [789, 104] width 1018 height 15
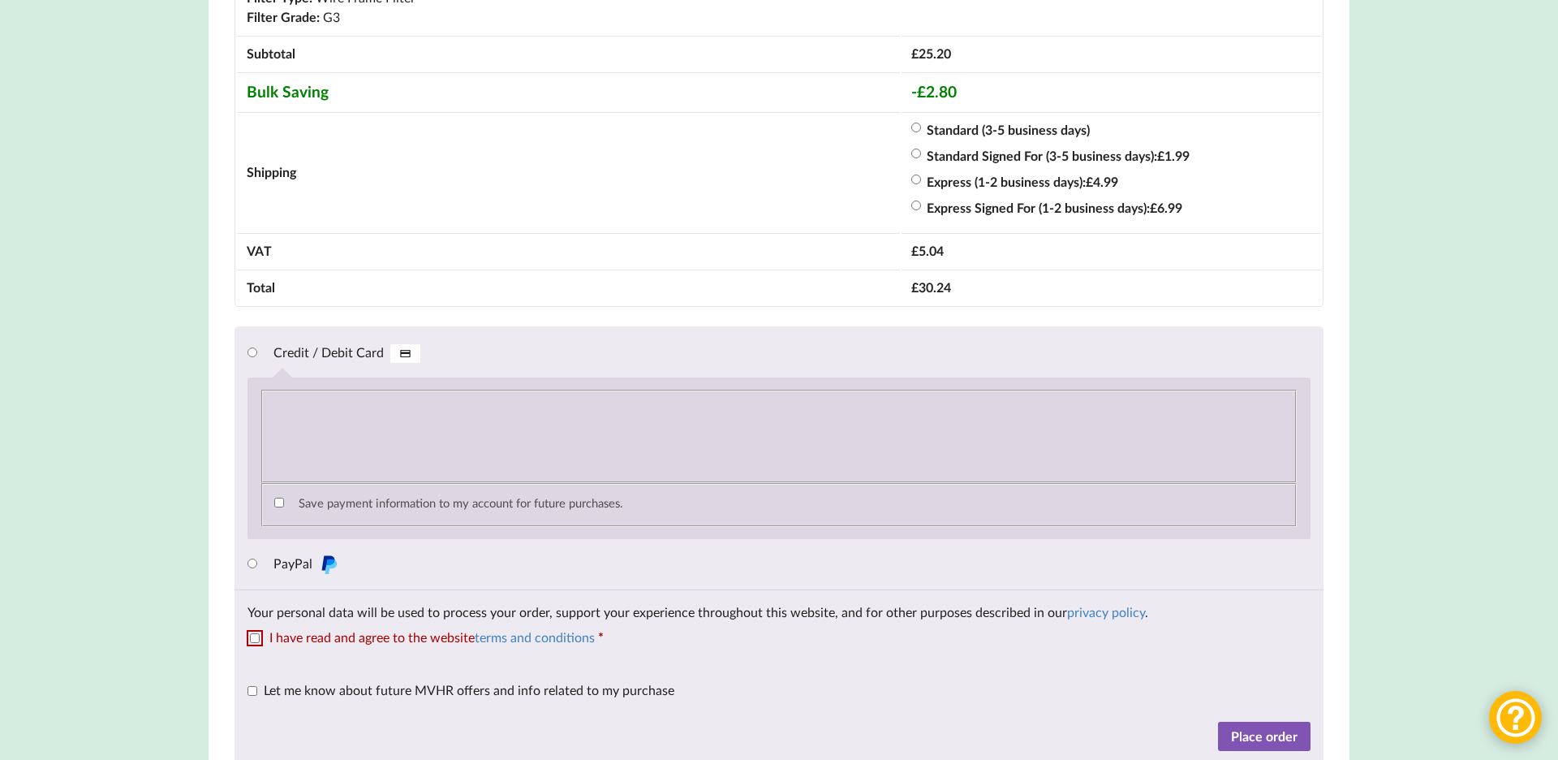
scroll to position [1469, 0]
type input "*"
type input "********"
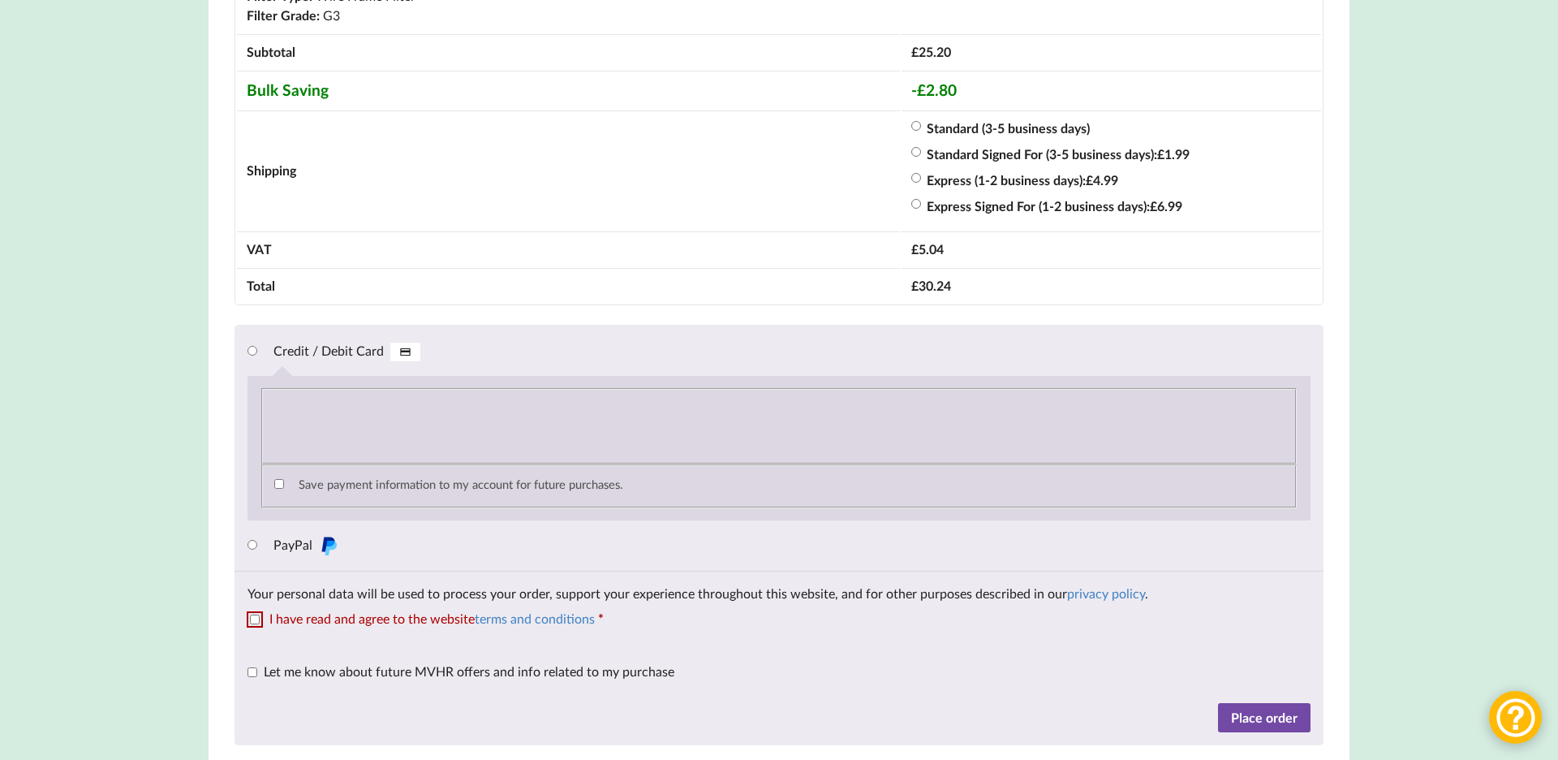
click at [1289, 732] on button "Place order" at bounding box center [1264, 717] width 93 height 29
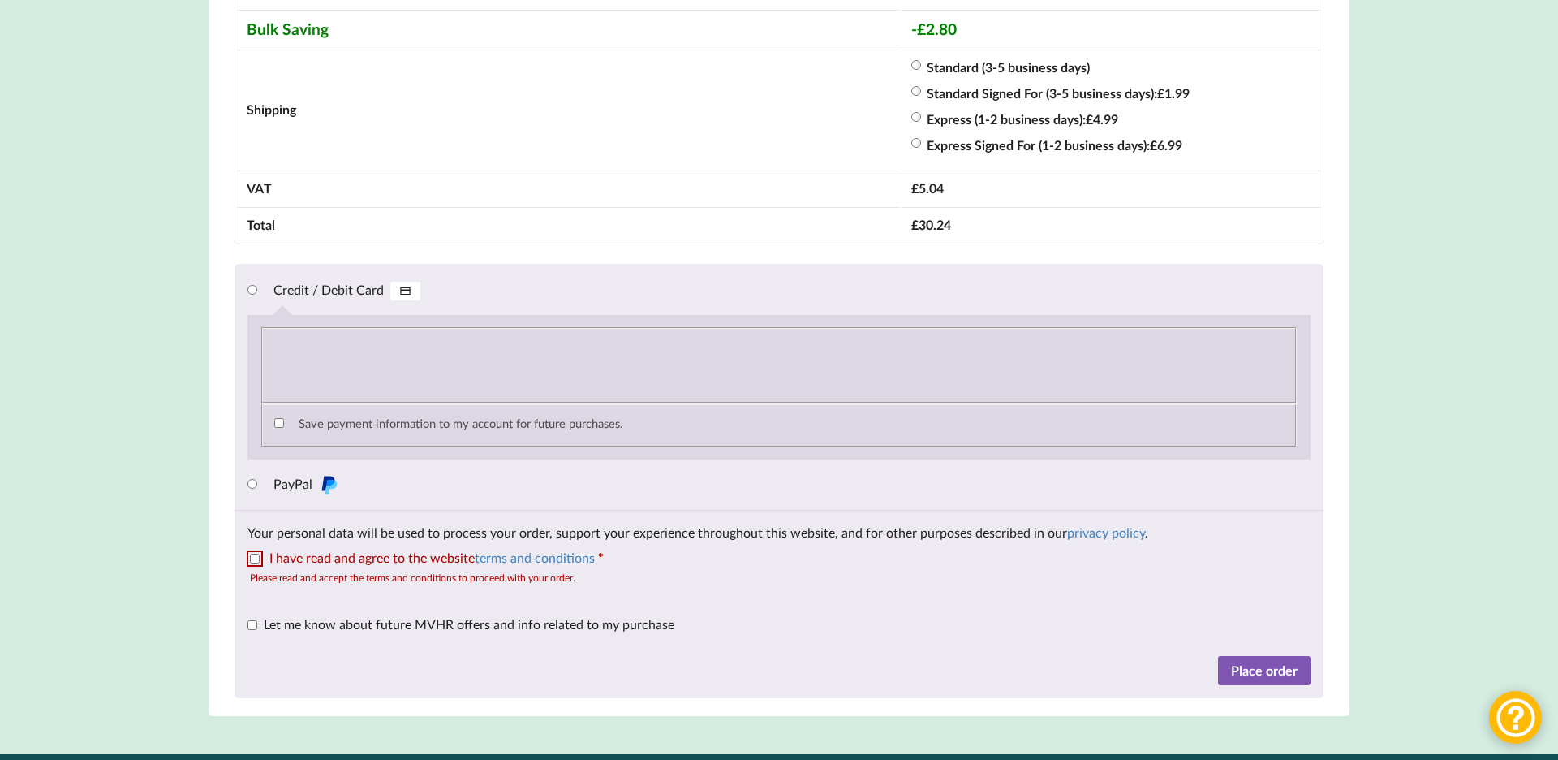
scroll to position [1546, 0]
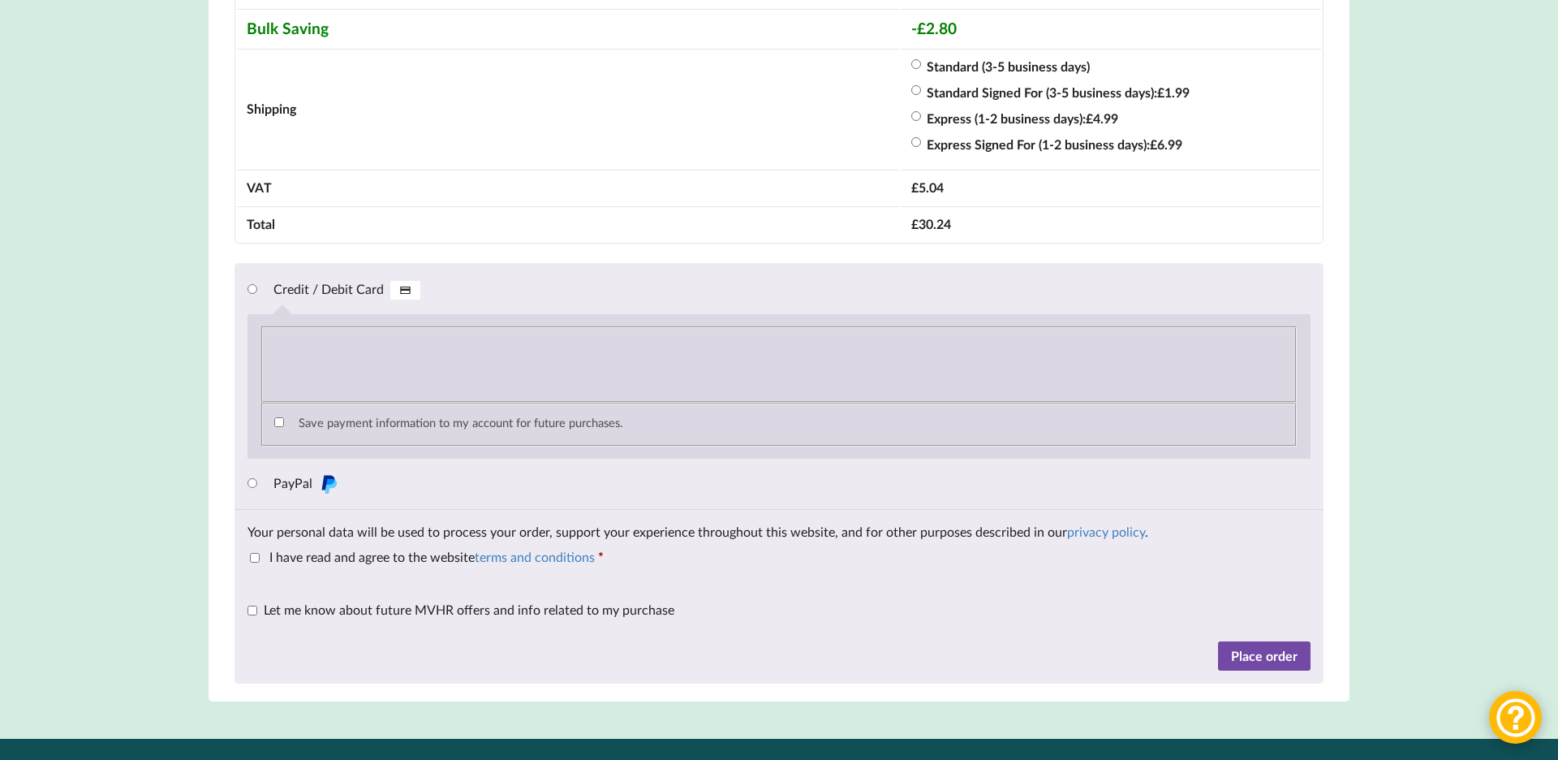
click at [1256, 665] on button "Place order" at bounding box center [1264, 655] width 93 height 29
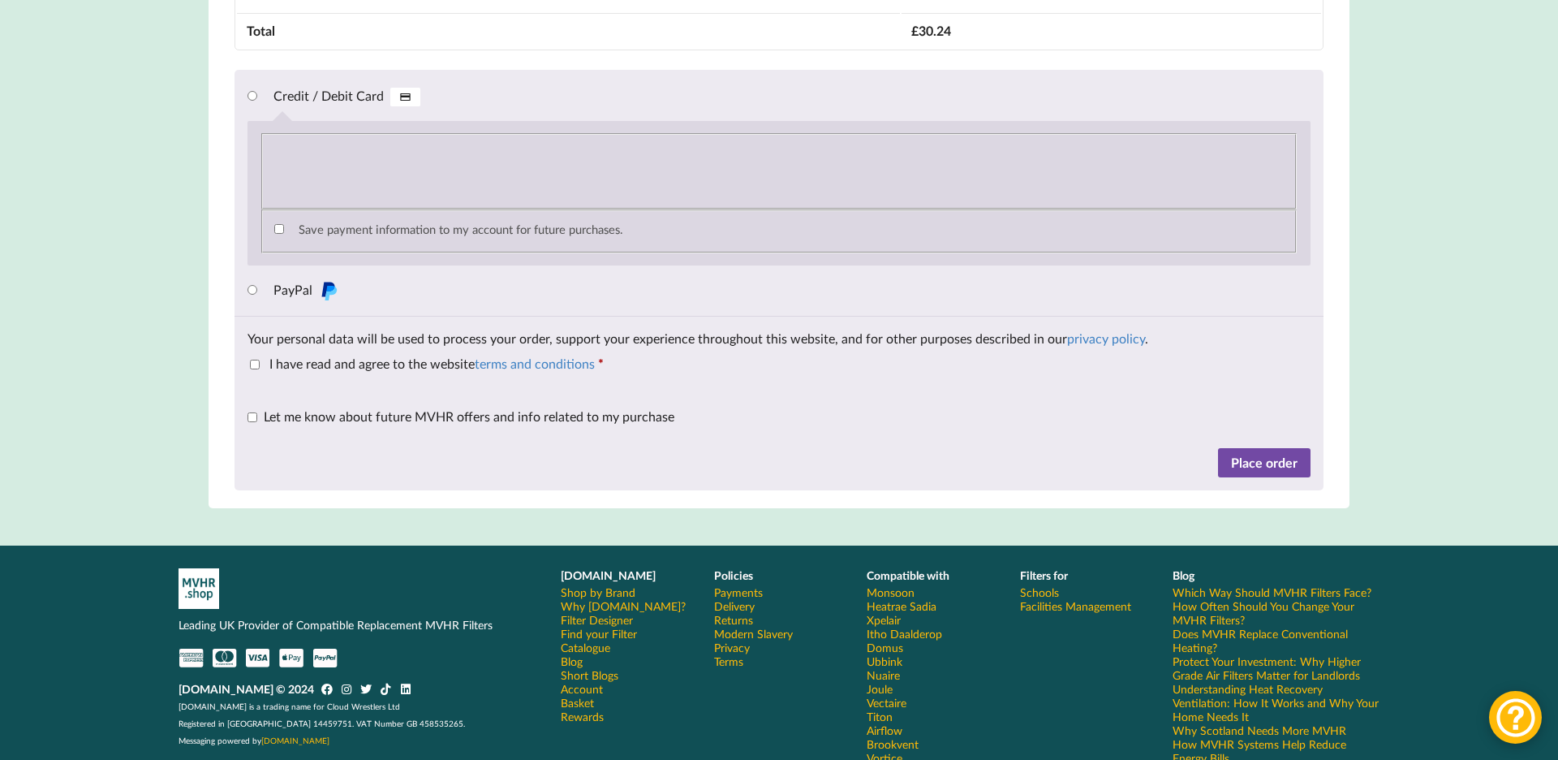
scroll to position [1727, 0]
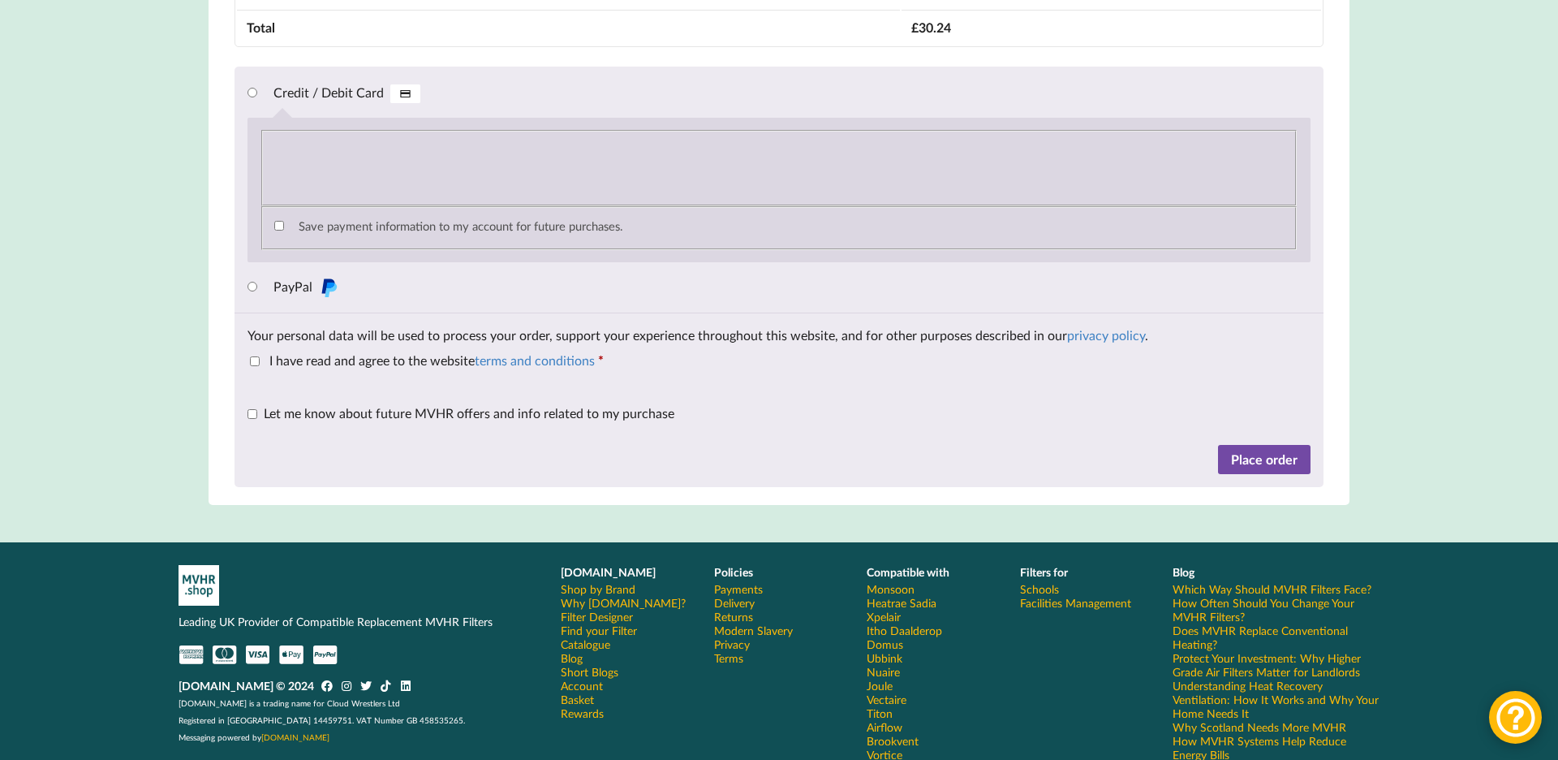
click at [1271, 471] on button "Place order" at bounding box center [1264, 459] width 93 height 29
